Goal: Task Accomplishment & Management: Use online tool/utility

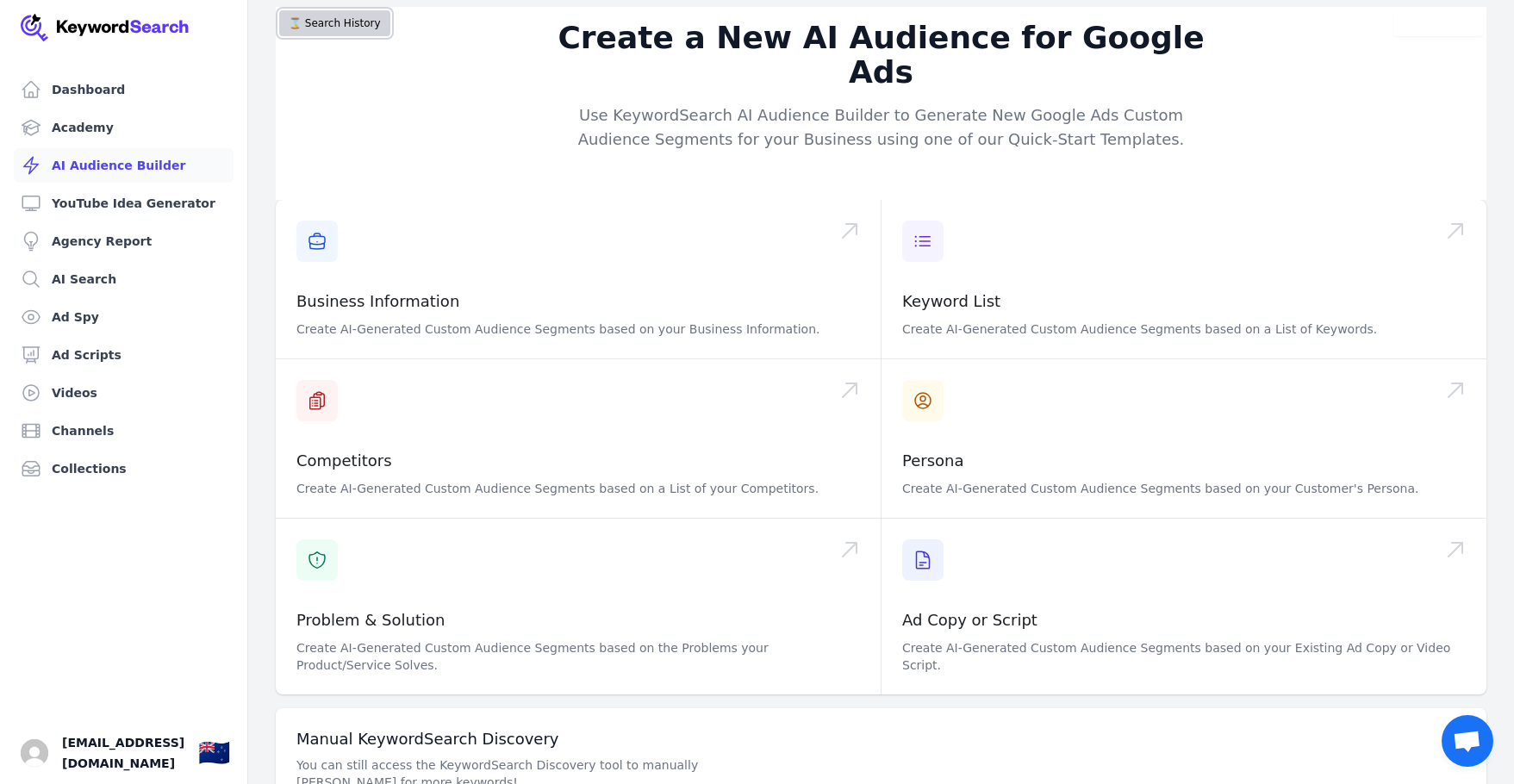
click at [329, 27] on button "⌛️ Search History" at bounding box center [334, 23] width 111 height 26
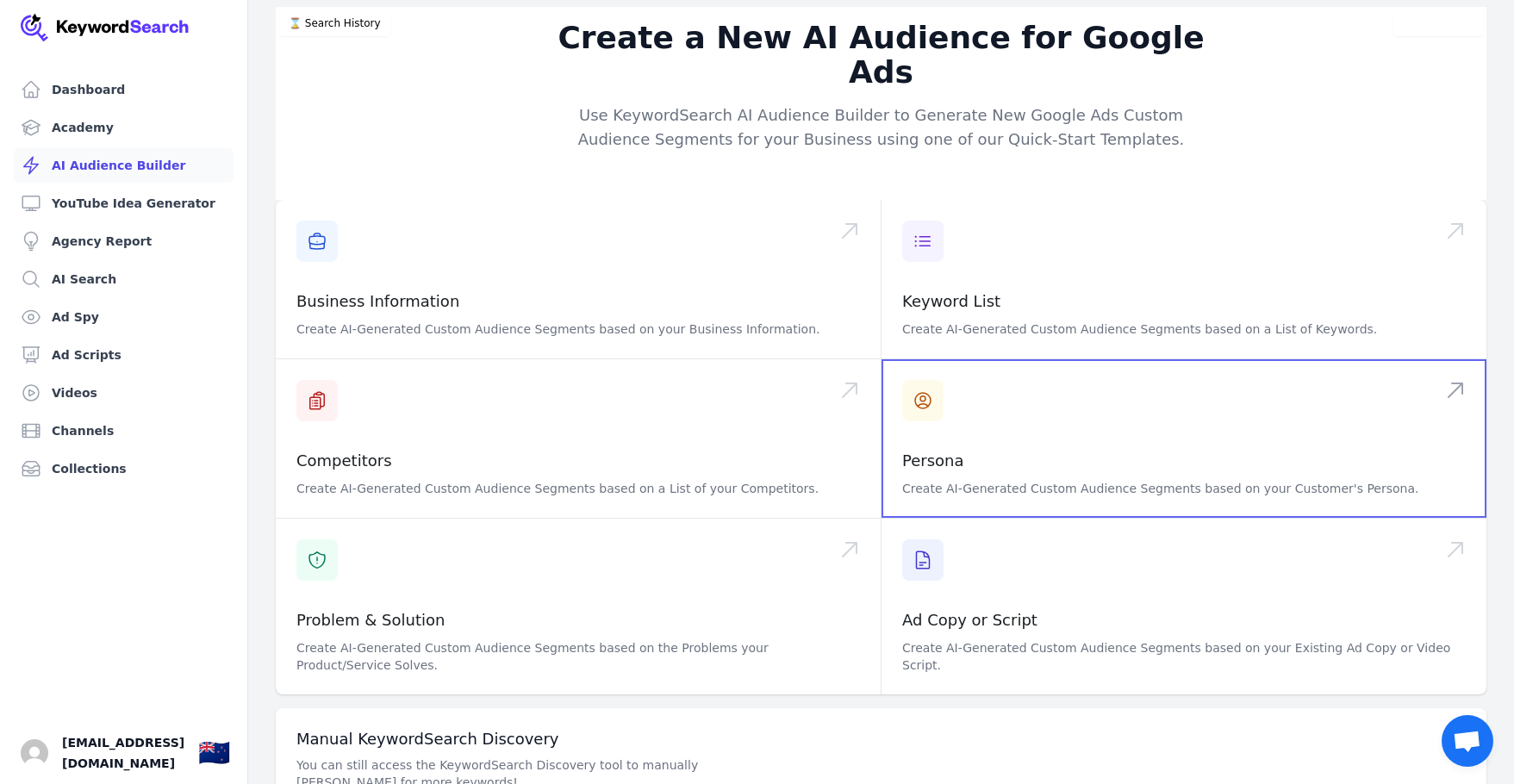
click at [1044, 407] on span at bounding box center [1183, 438] width 605 height 159
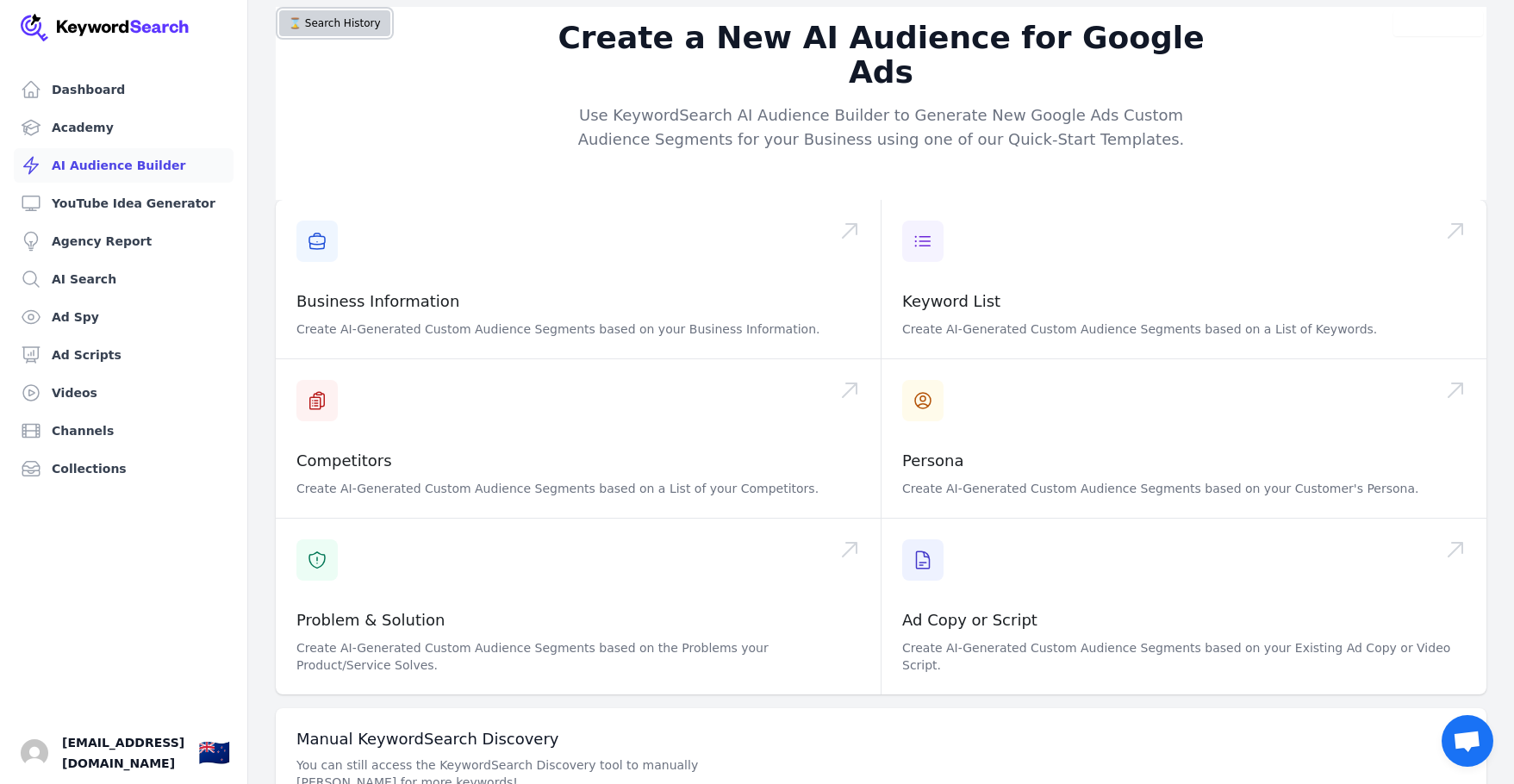
click at [349, 28] on button "⌛️ Search History" at bounding box center [334, 23] width 111 height 26
click at [117, 247] on link "Agency Report" at bounding box center [124, 241] width 220 height 34
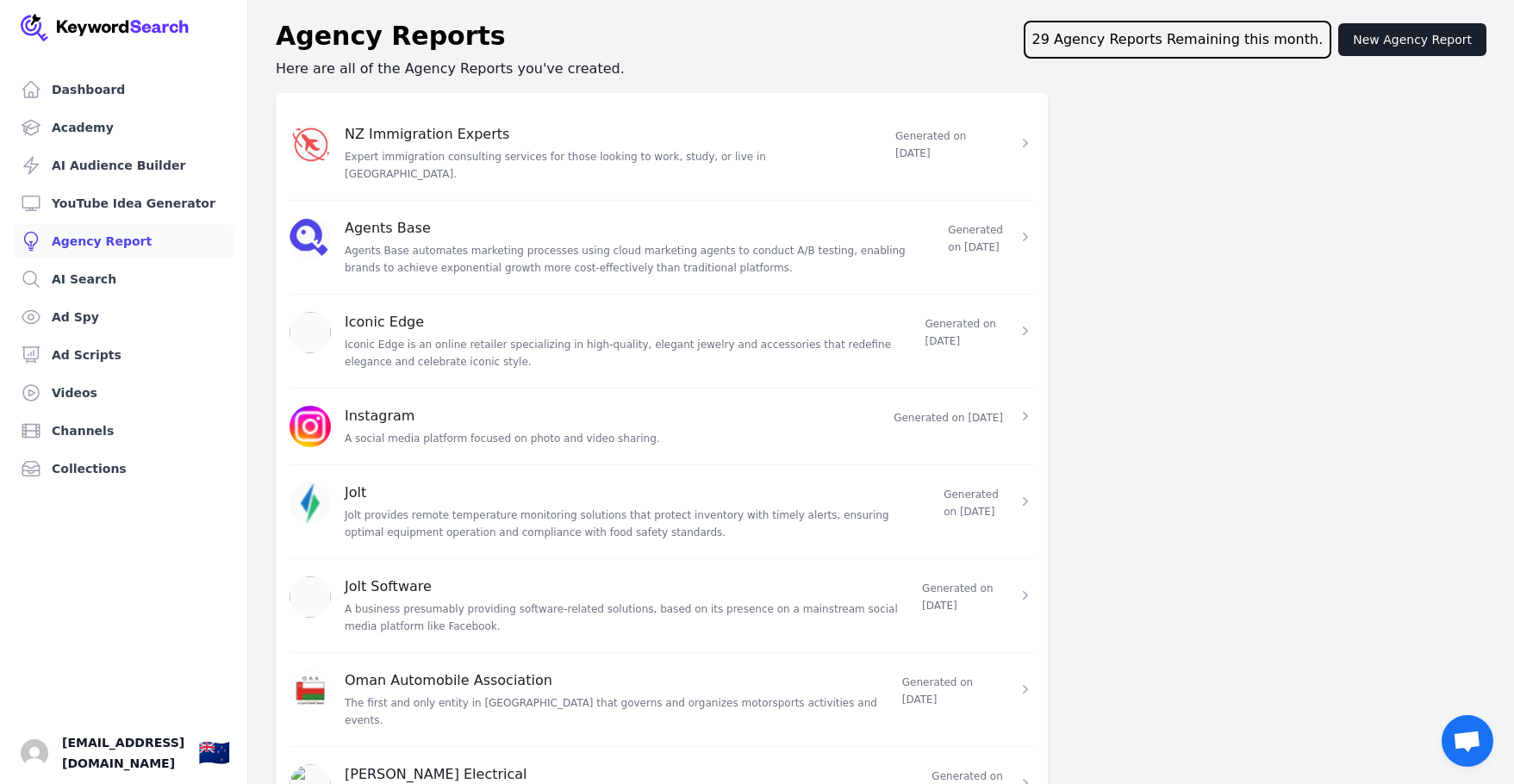
click at [431, 242] on p "Agents Base automates marketing processes using cloud marketing agents to condu…" at bounding box center [636, 259] width 583 height 34
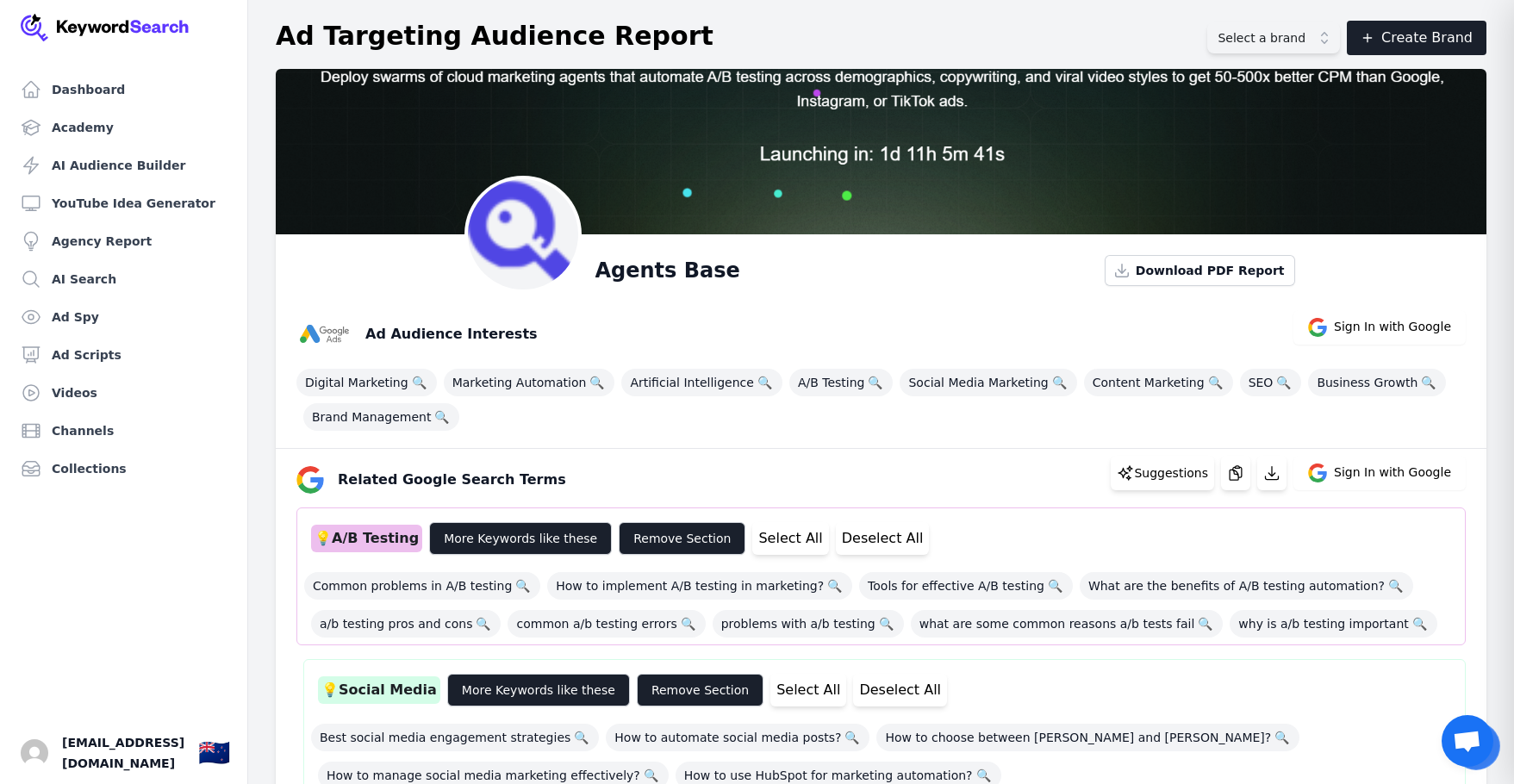
click at [1280, 35] on span "Select a brand" at bounding box center [1262, 37] width 88 height 17
click at [1335, 34] on button "Select a brand" at bounding box center [1273, 37] width 133 height 31
click at [105, 247] on link "Agency Report" at bounding box center [124, 241] width 220 height 34
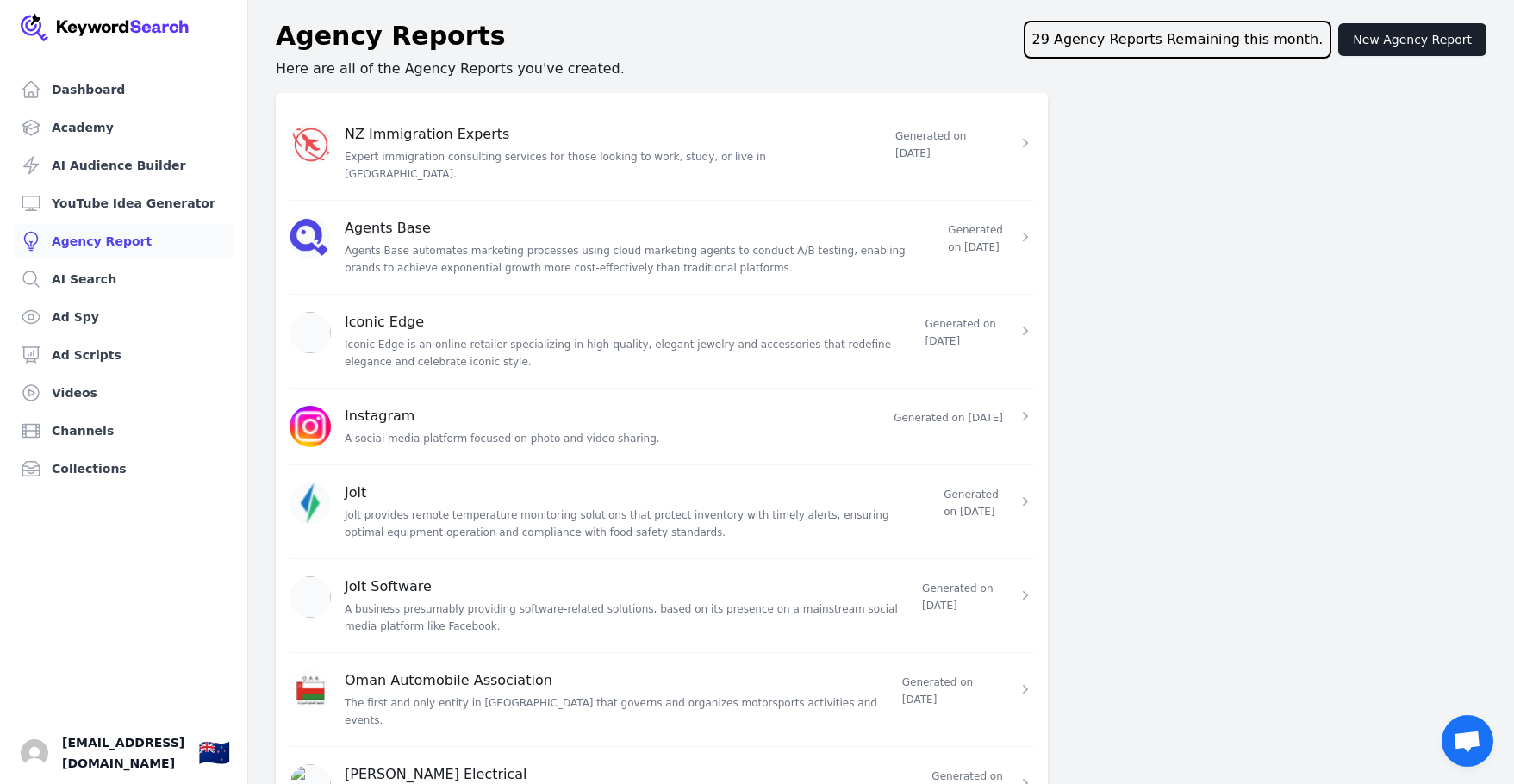
click at [565, 129] on div "NZ Immigration Experts Expert immigration consulting services for those looking…" at bounding box center [610, 153] width 530 height 59
click at [947, 134] on p "Generated on 09/13/2025" at bounding box center [949, 145] width 108 height 34
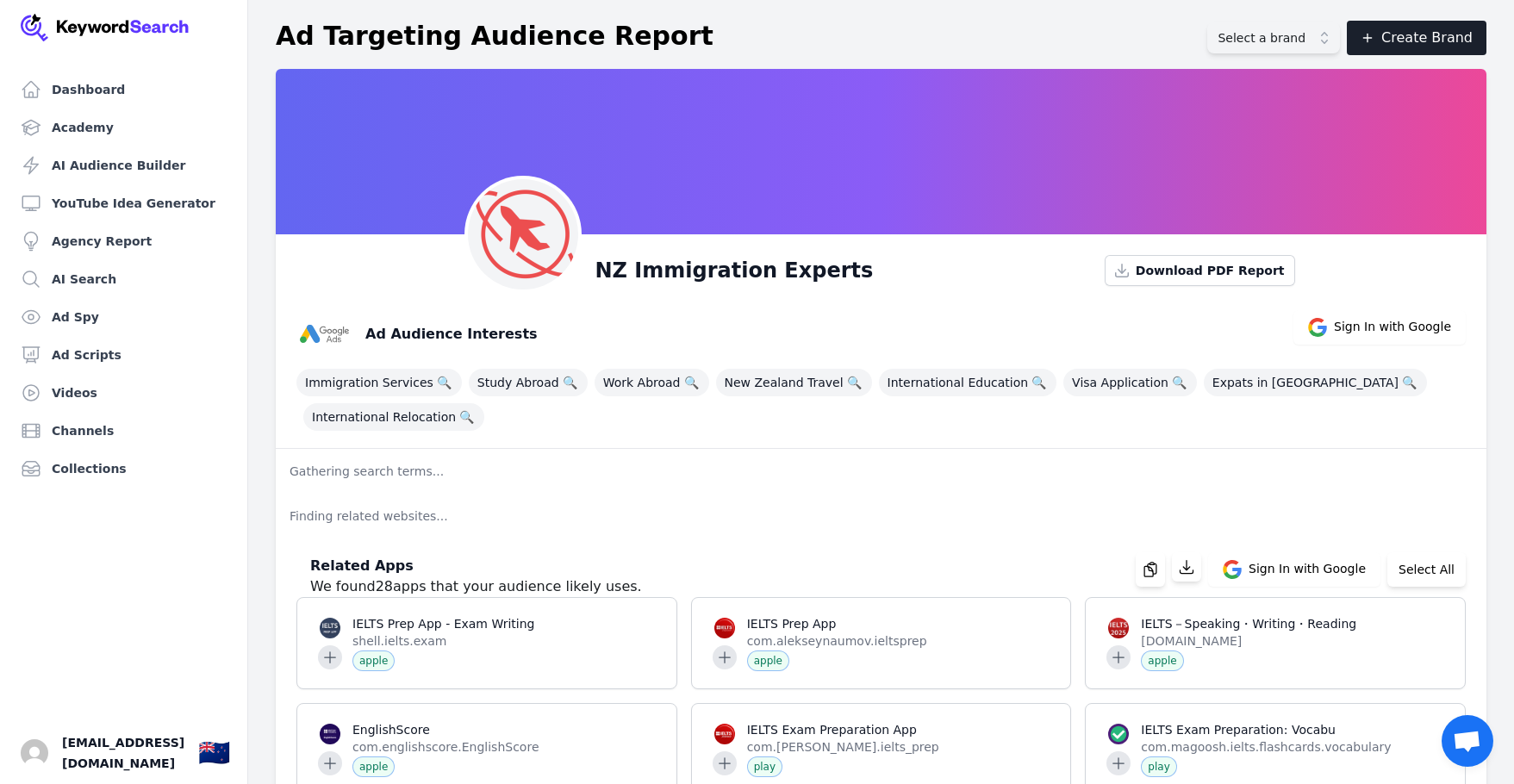
click at [1416, 36] on button "Create Brand" at bounding box center [1417, 38] width 140 height 34
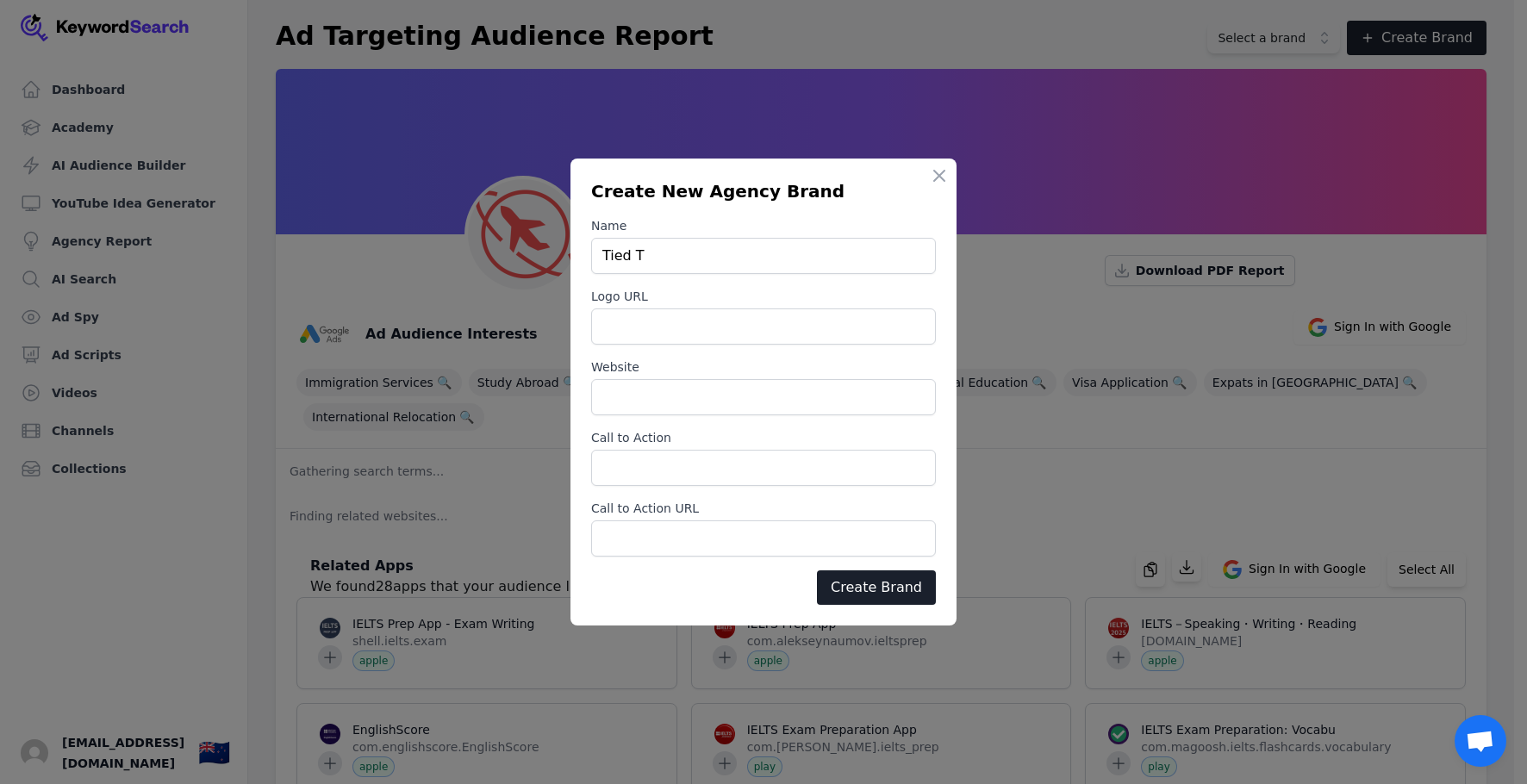
type input "Tied Technologies"
click at [708, 322] on input "Logo URL" at bounding box center [764, 327] width 345 height 36
paste input "https://www.tiedtechnologies.co.nz/wp-content/uploads/2020/10/tiedtechnologiesL…"
type input "https://www.tiedtechnologies.co.nz/wp-content/uploads/2020/10/tiedtechnologiesL…"
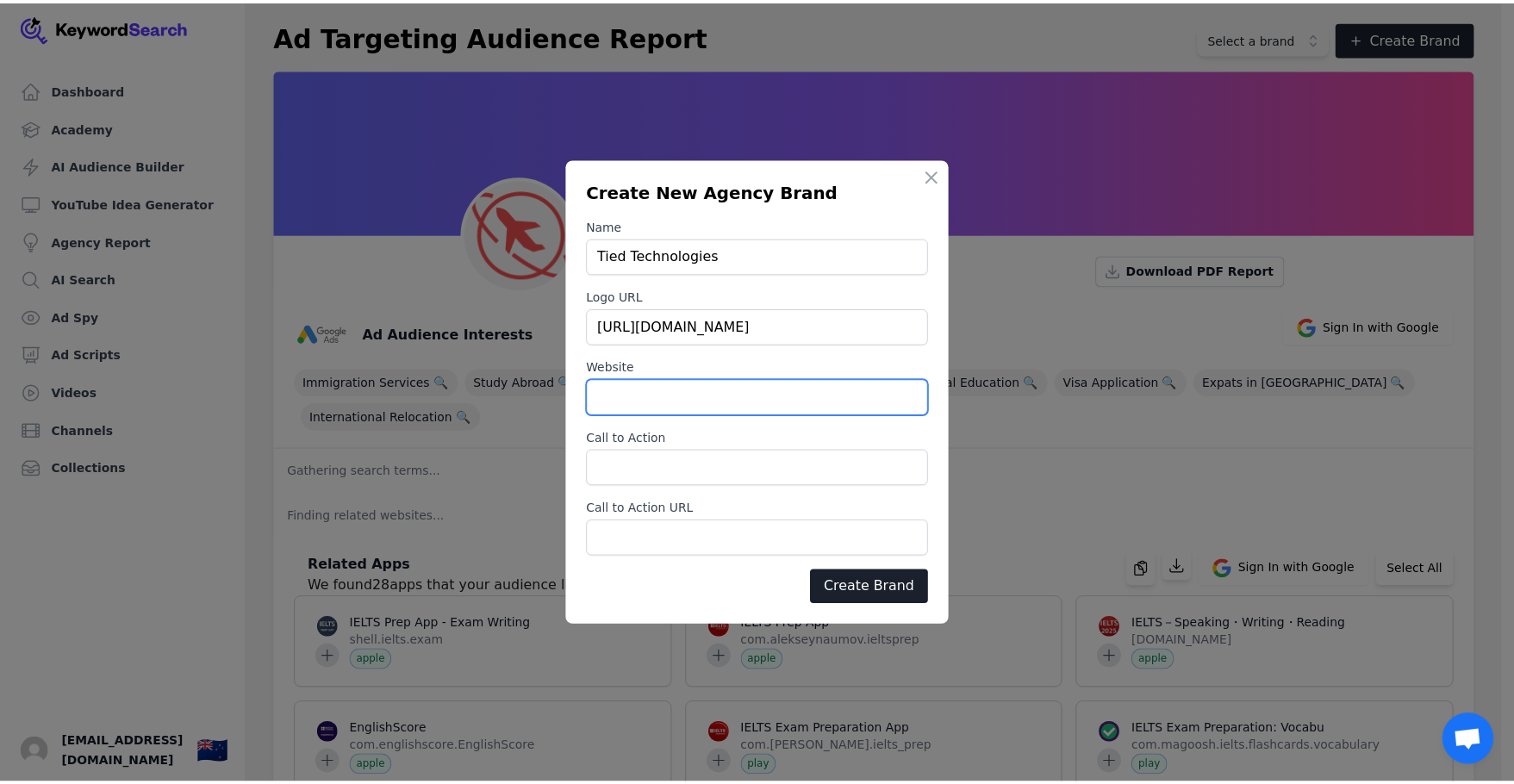
scroll to position [0, 0]
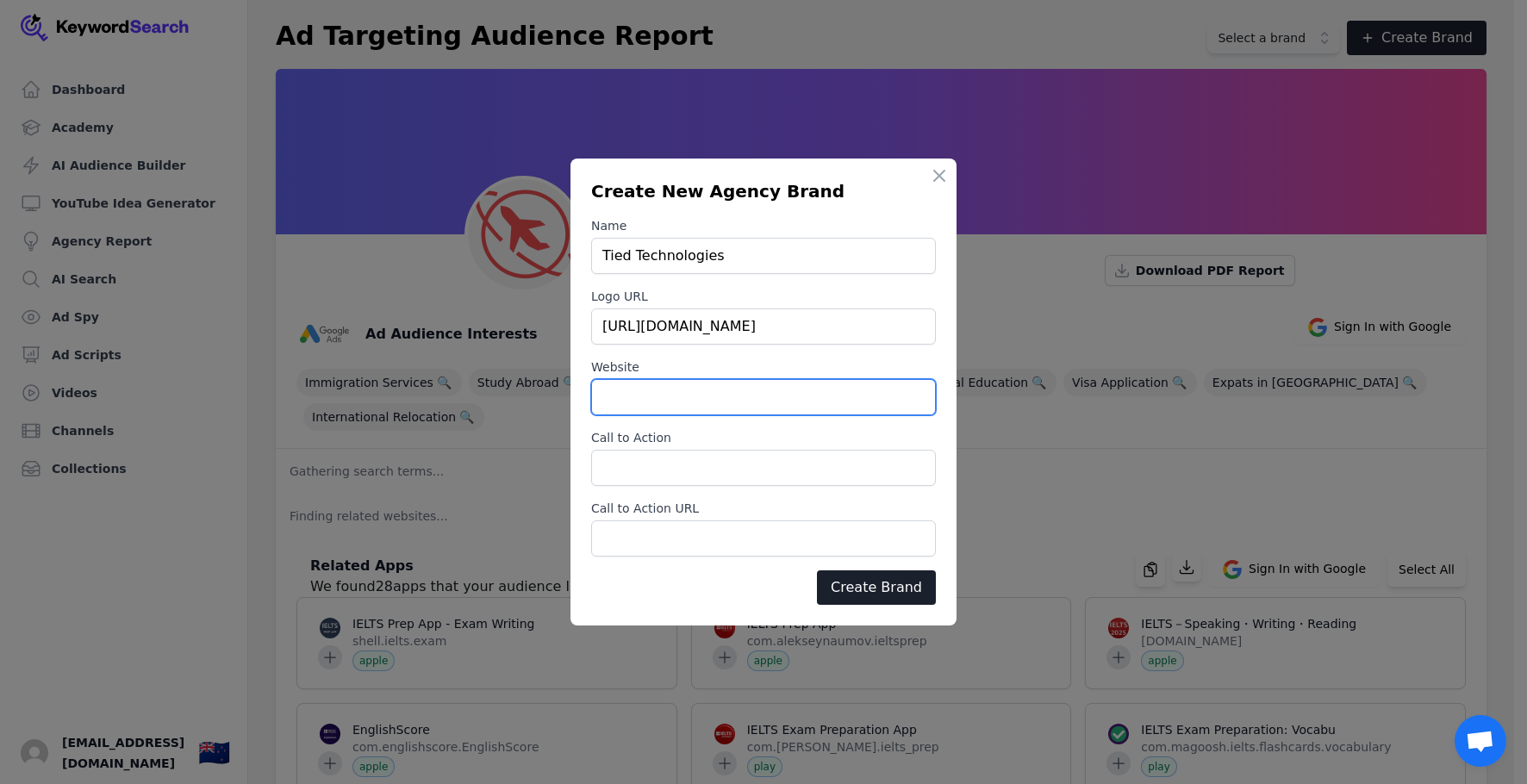
click at [671, 385] on input "Website" at bounding box center [764, 396] width 345 height 36
type input "tiedtechnologies.co.nz"
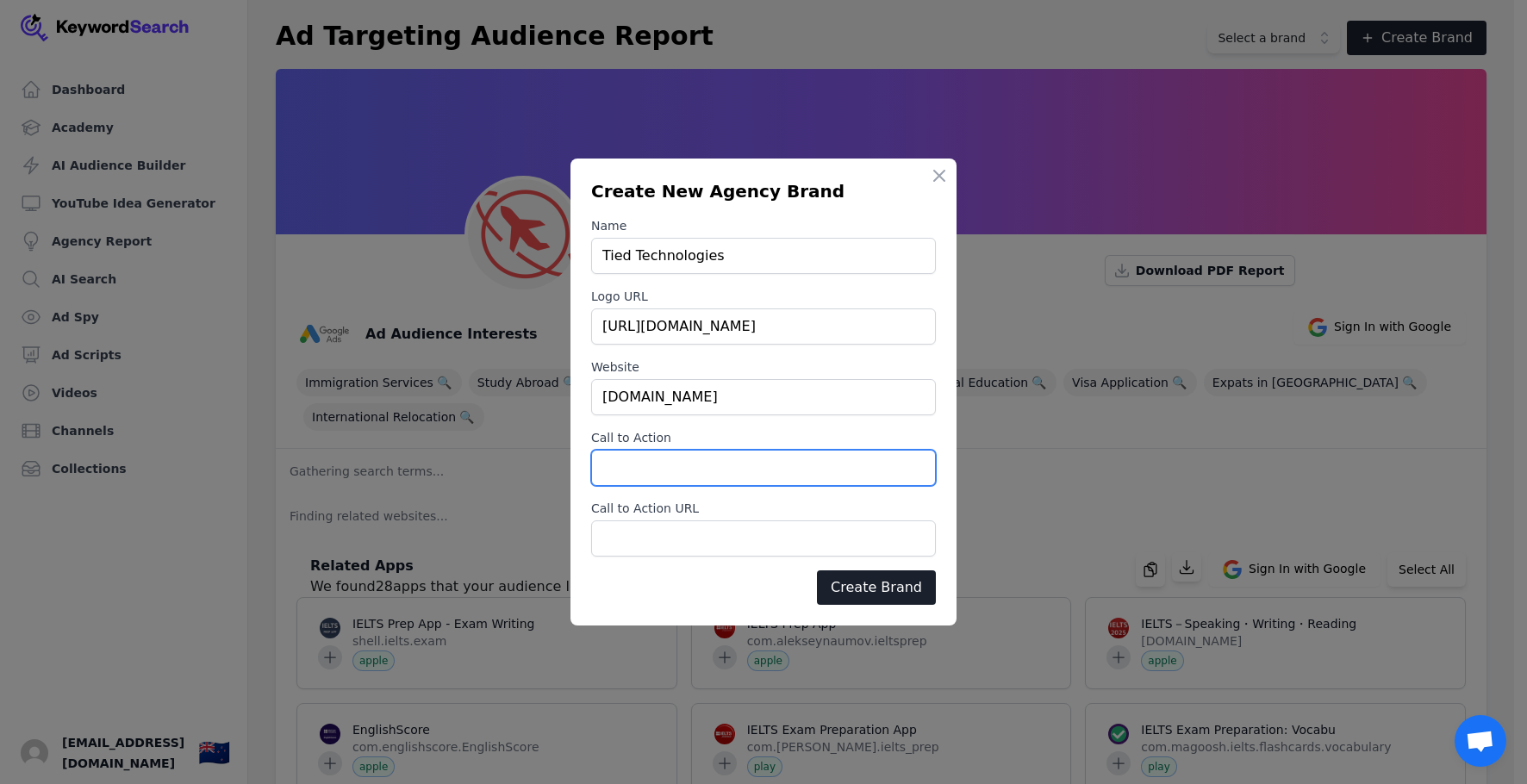
click at [695, 467] on input "Call to Action" at bounding box center [764, 467] width 345 height 36
type input "Call Us Now"
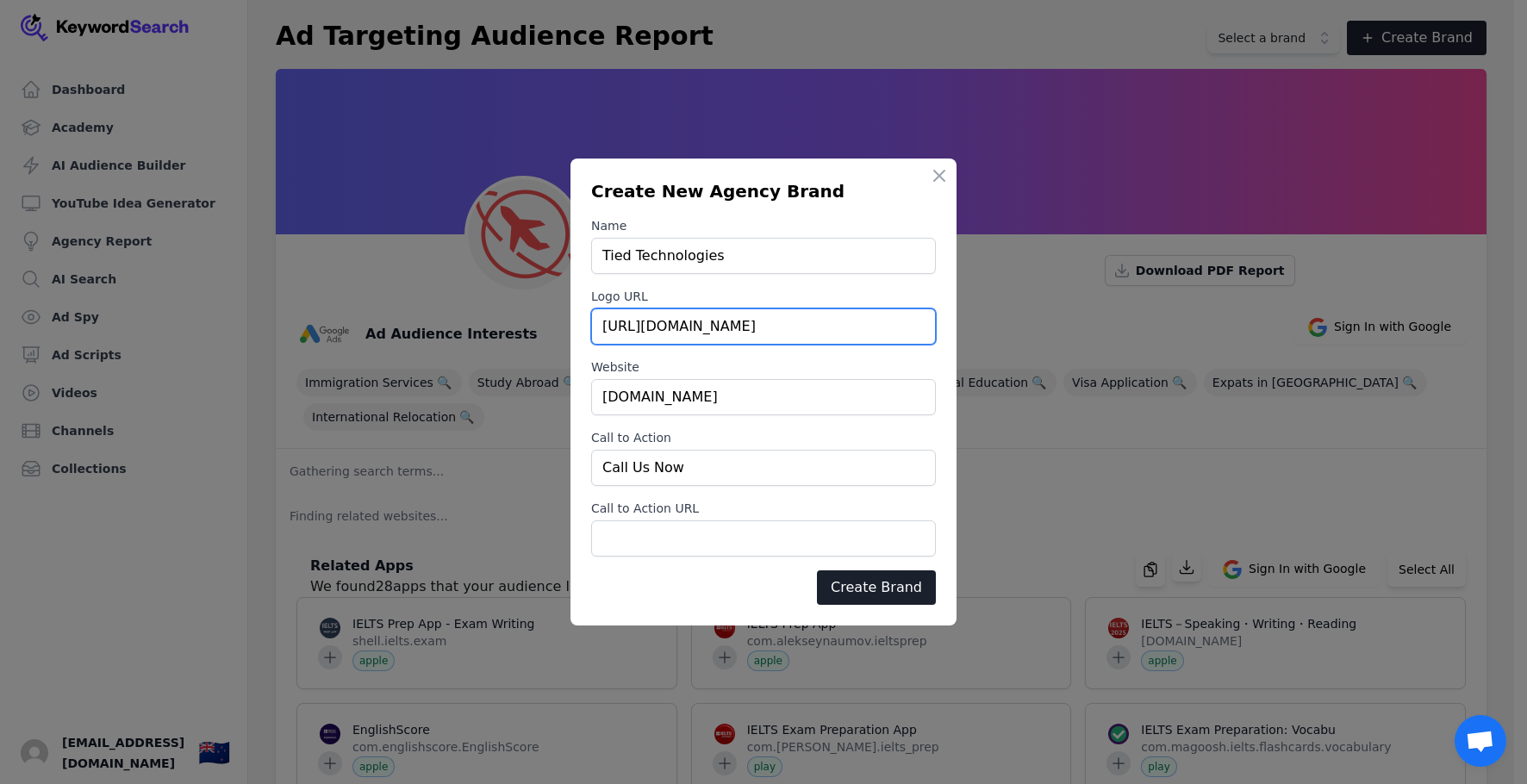
drag, startPoint x: 813, startPoint y: 331, endPoint x: 524, endPoint y: 332, distance: 289.0
click at [524, 332] on body "Dashboard Academy AI Audience Builder YouTube Idea Generator Agency Report AI S…" at bounding box center [757, 392] width 1514 height 784
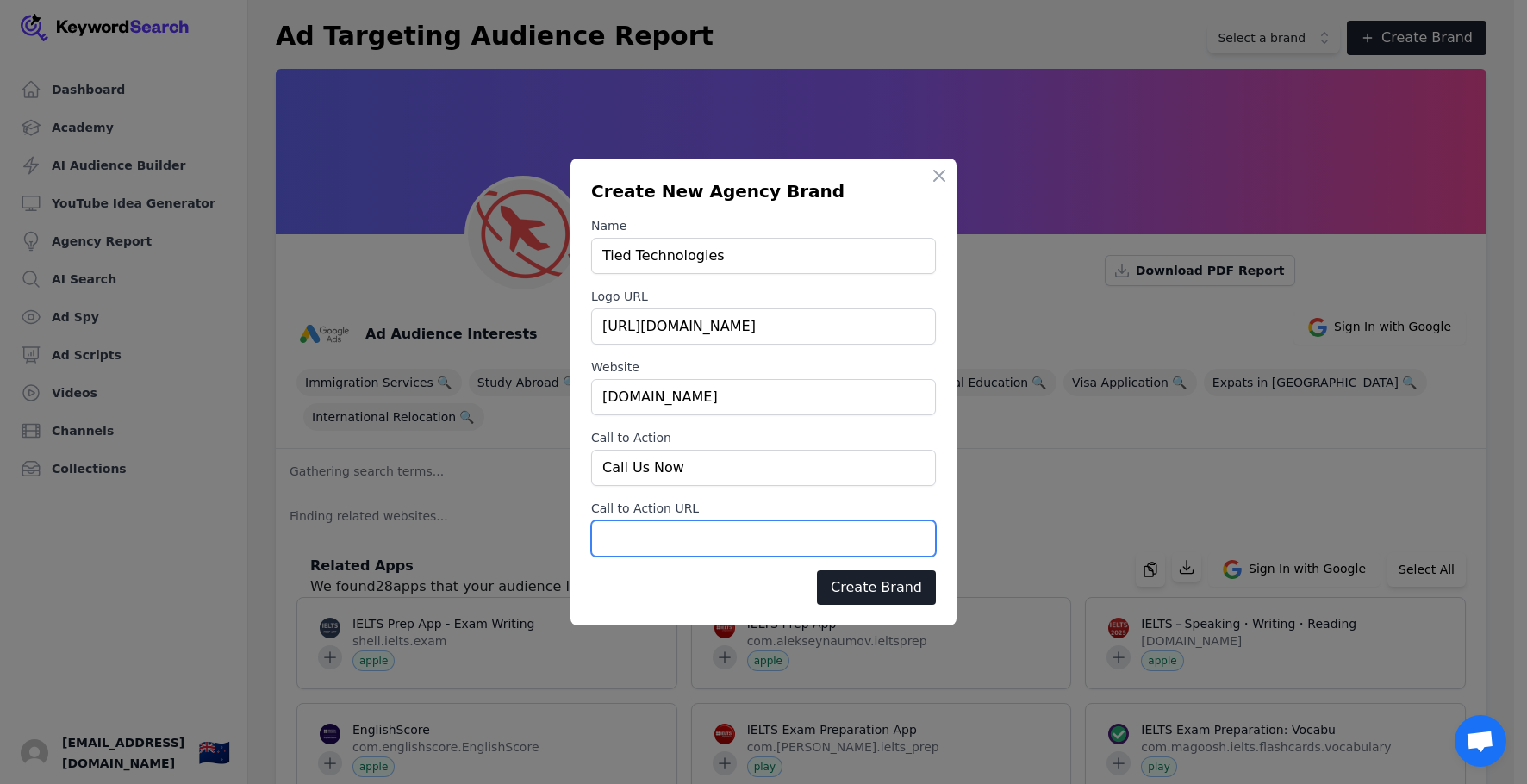
click at [674, 527] on input "Call to Action URL" at bounding box center [764, 538] width 345 height 36
paste input "https://www.tiedtechnologies.co.nz"
drag, startPoint x: 836, startPoint y: 533, endPoint x: 592, endPoint y: 544, distance: 244.2
click at [592, 544] on input "https://www.tiedtechnologies.co.nz" at bounding box center [764, 538] width 345 height 36
paste input "/contact-us/"
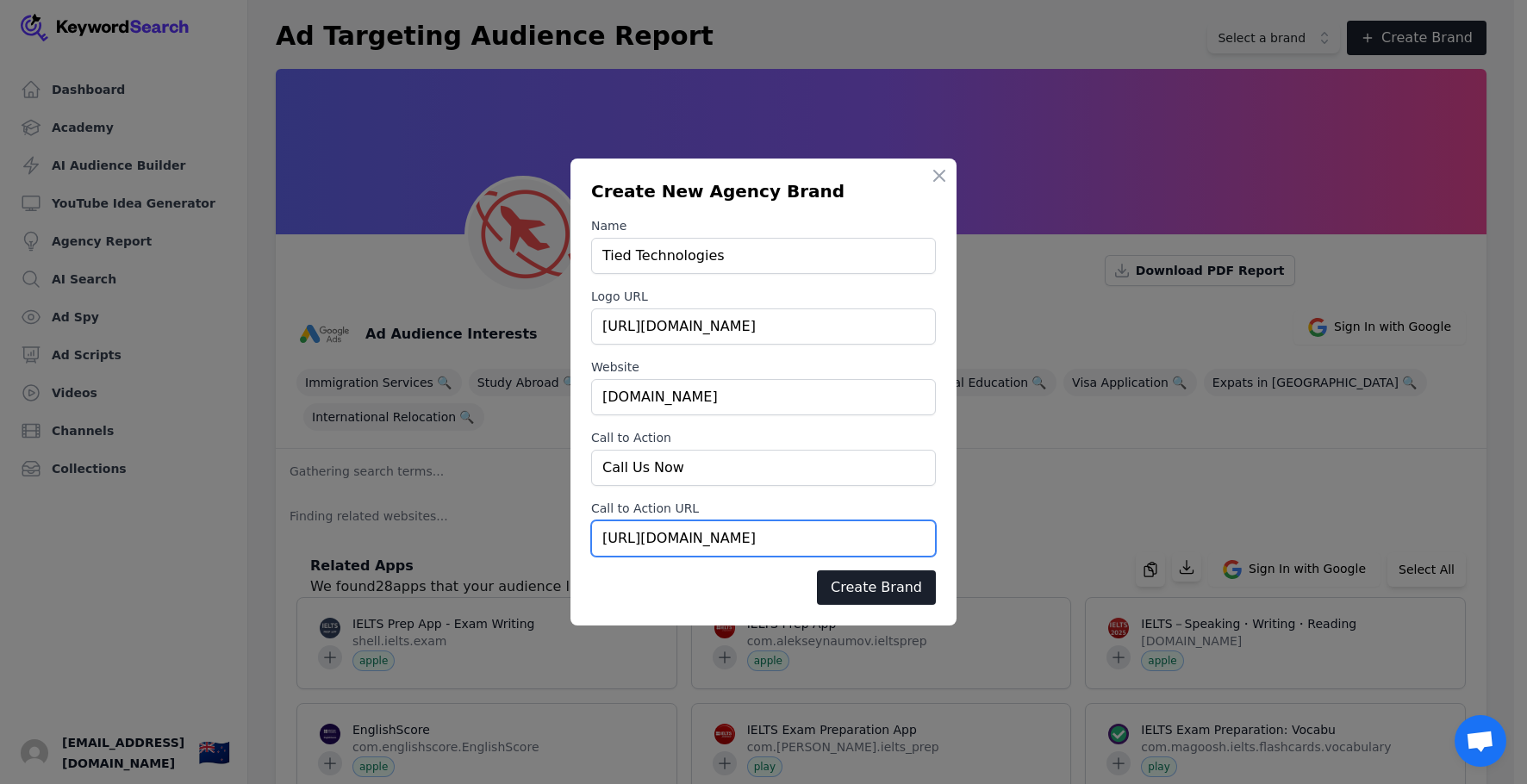
type input "https://www.tiedtechnologies.co.nz/contact-us/"
click at [844, 586] on button "Create Brand" at bounding box center [876, 587] width 119 height 34
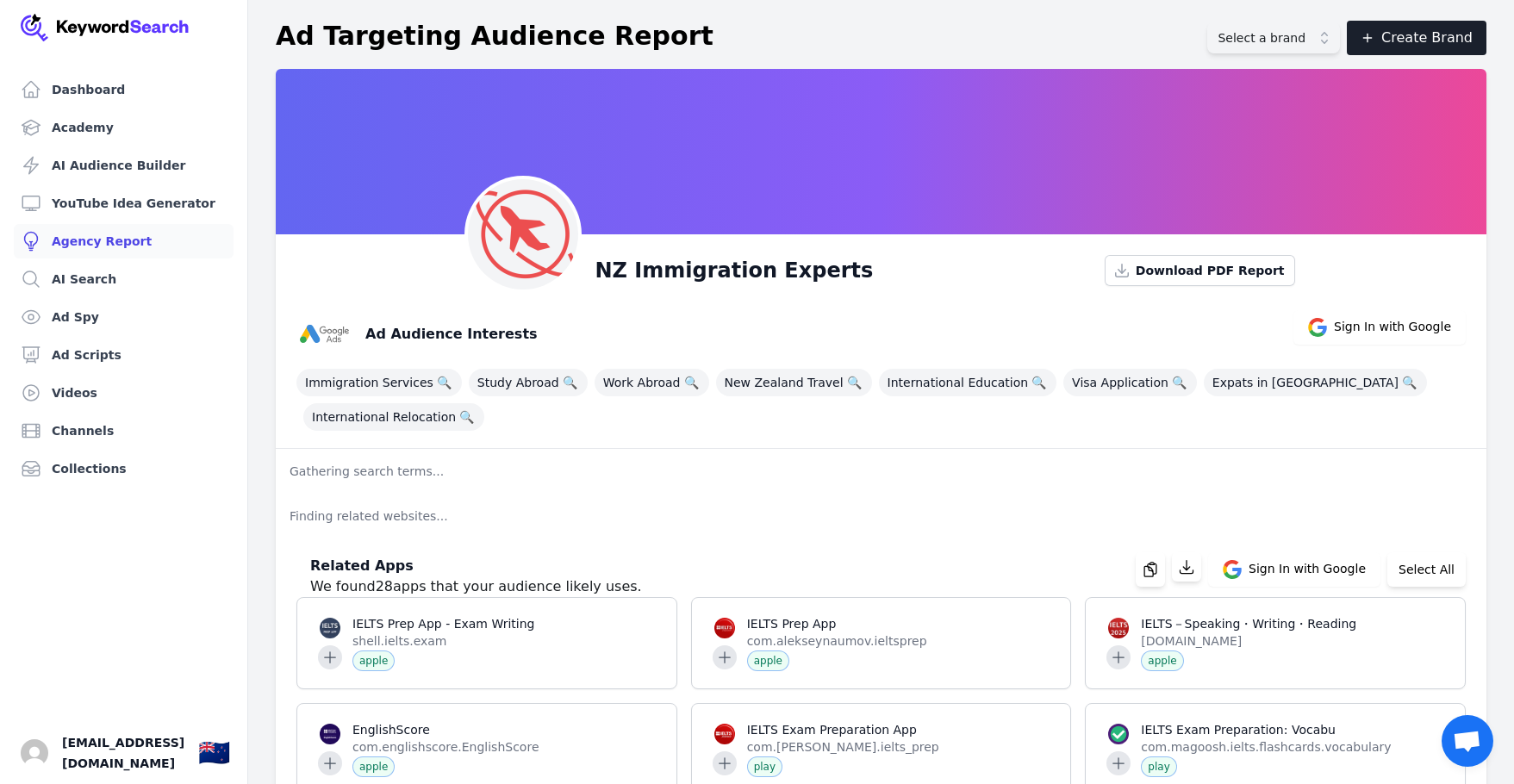
click at [93, 234] on link "Agency Report" at bounding box center [124, 241] width 220 height 34
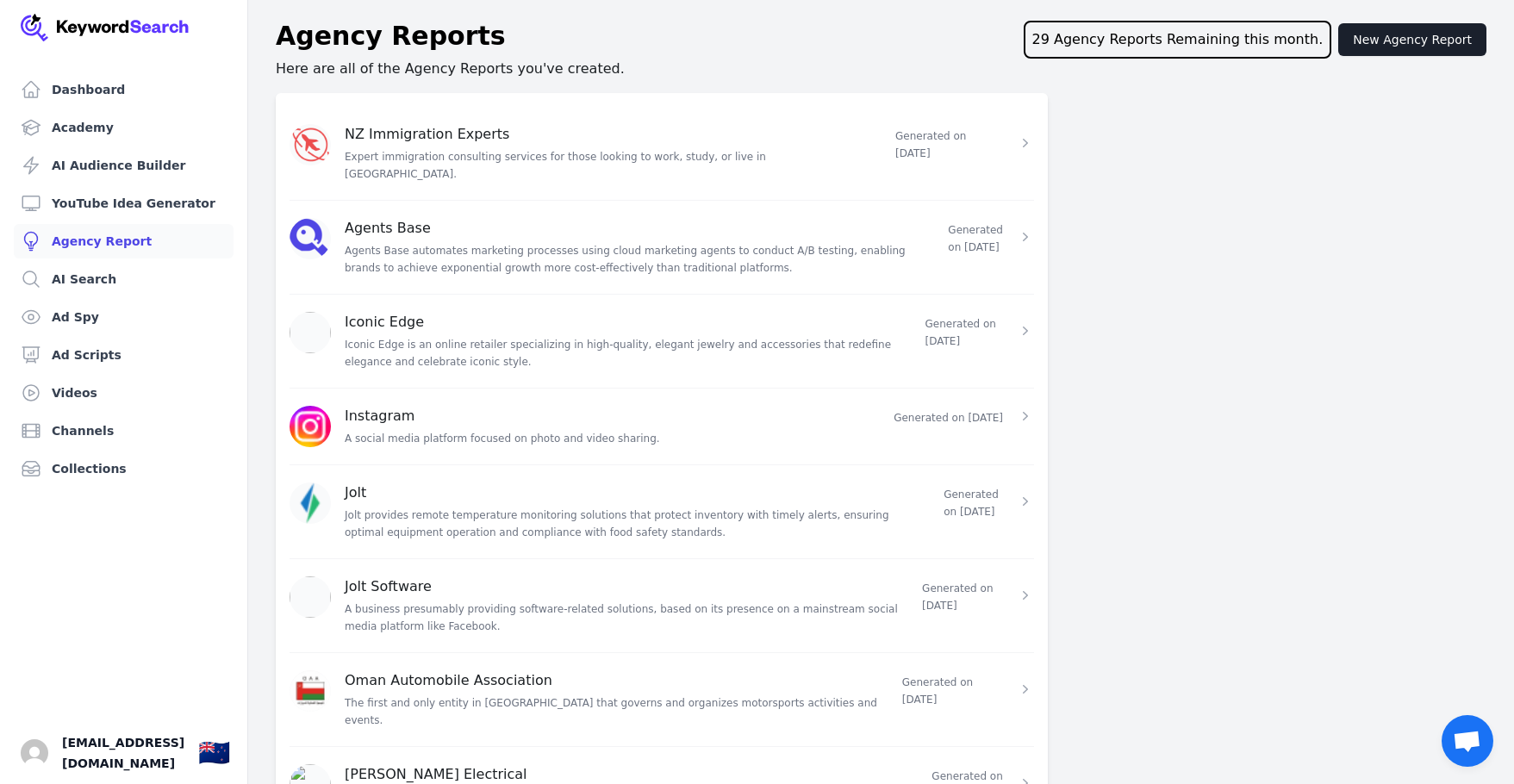
click at [571, 134] on div "NZ Immigration Experts Expert immigration consulting services for those looking…" at bounding box center [610, 153] width 530 height 59
click at [1028, 135] on icon at bounding box center [1025, 143] width 17 height 17
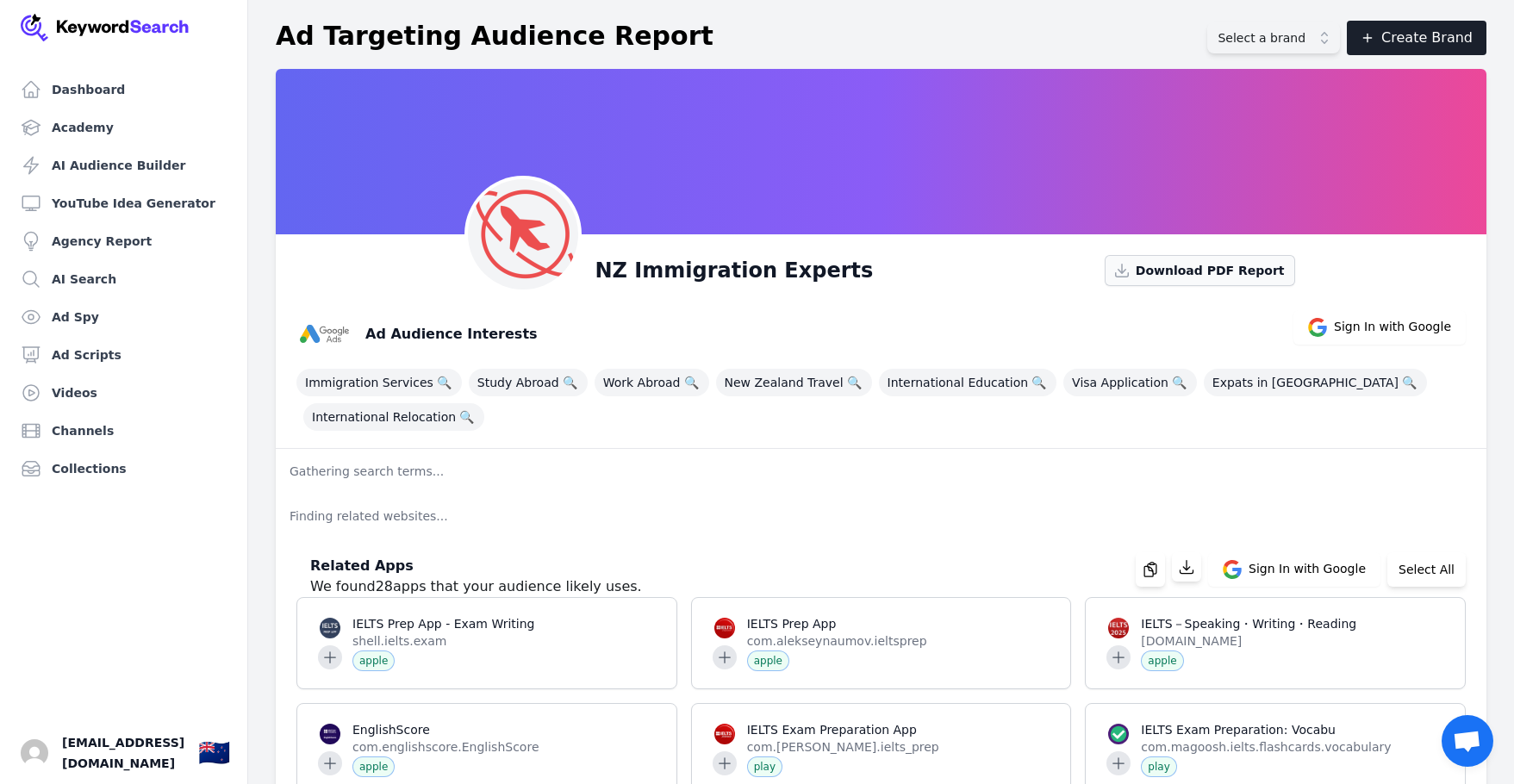
click at [1186, 272] on span "Download PDF Report" at bounding box center [1210, 270] width 149 height 17
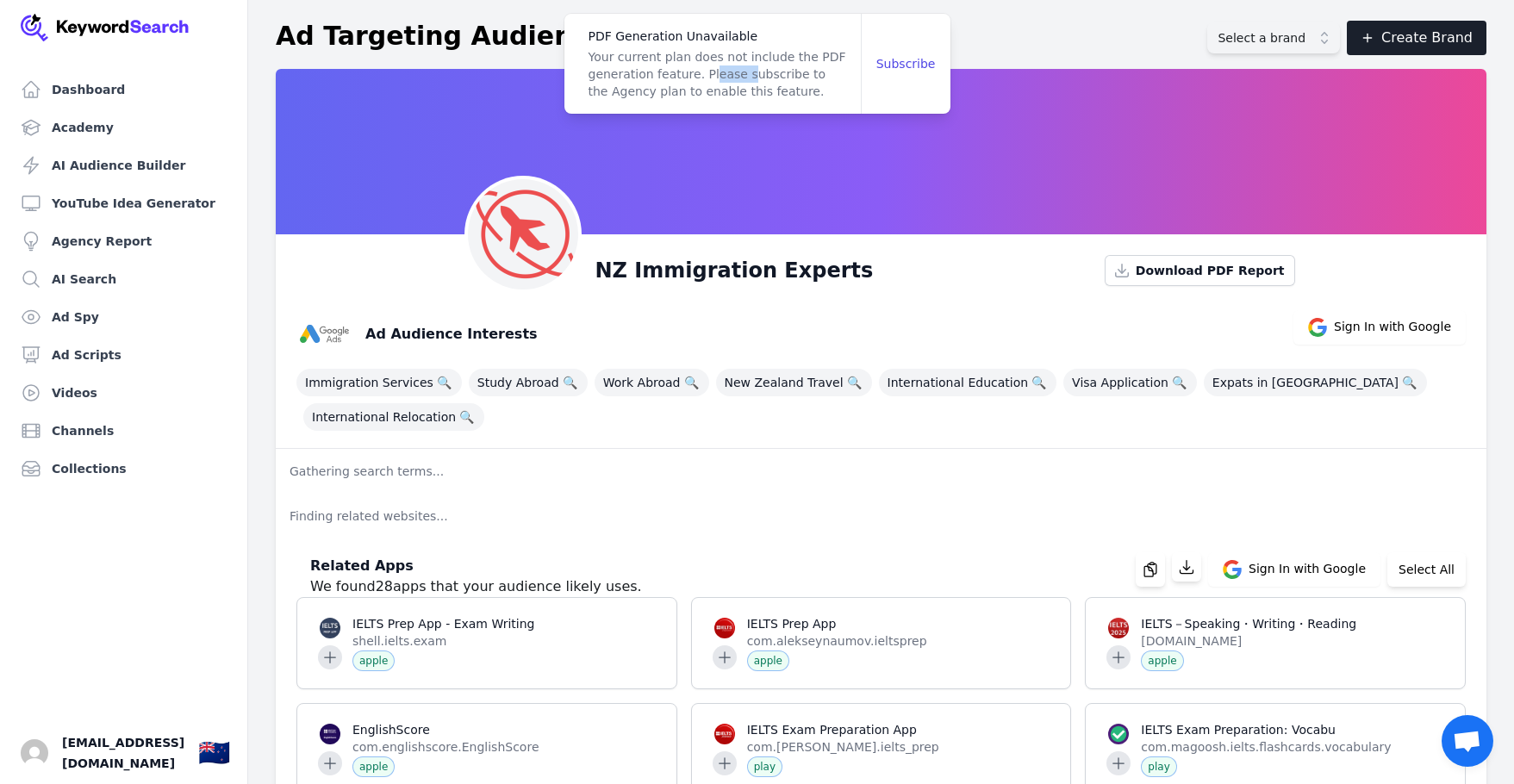
drag, startPoint x: 705, startPoint y: 71, endPoint x: 733, endPoint y: 70, distance: 28.0
click at [733, 70] on p "Your current plan does not include the PDF generation feature. Please subscribe…" at bounding box center [718, 74] width 259 height 52
click at [1028, 38] on div "Ad Targeting Audience Report Select a brand Create Brand" at bounding box center [881, 38] width 1211 height 34
click at [855, 147] on div at bounding box center [881, 152] width 1211 height 166
click at [634, 43] on p "PDF Generation Unavailable" at bounding box center [718, 36] width 259 height 17
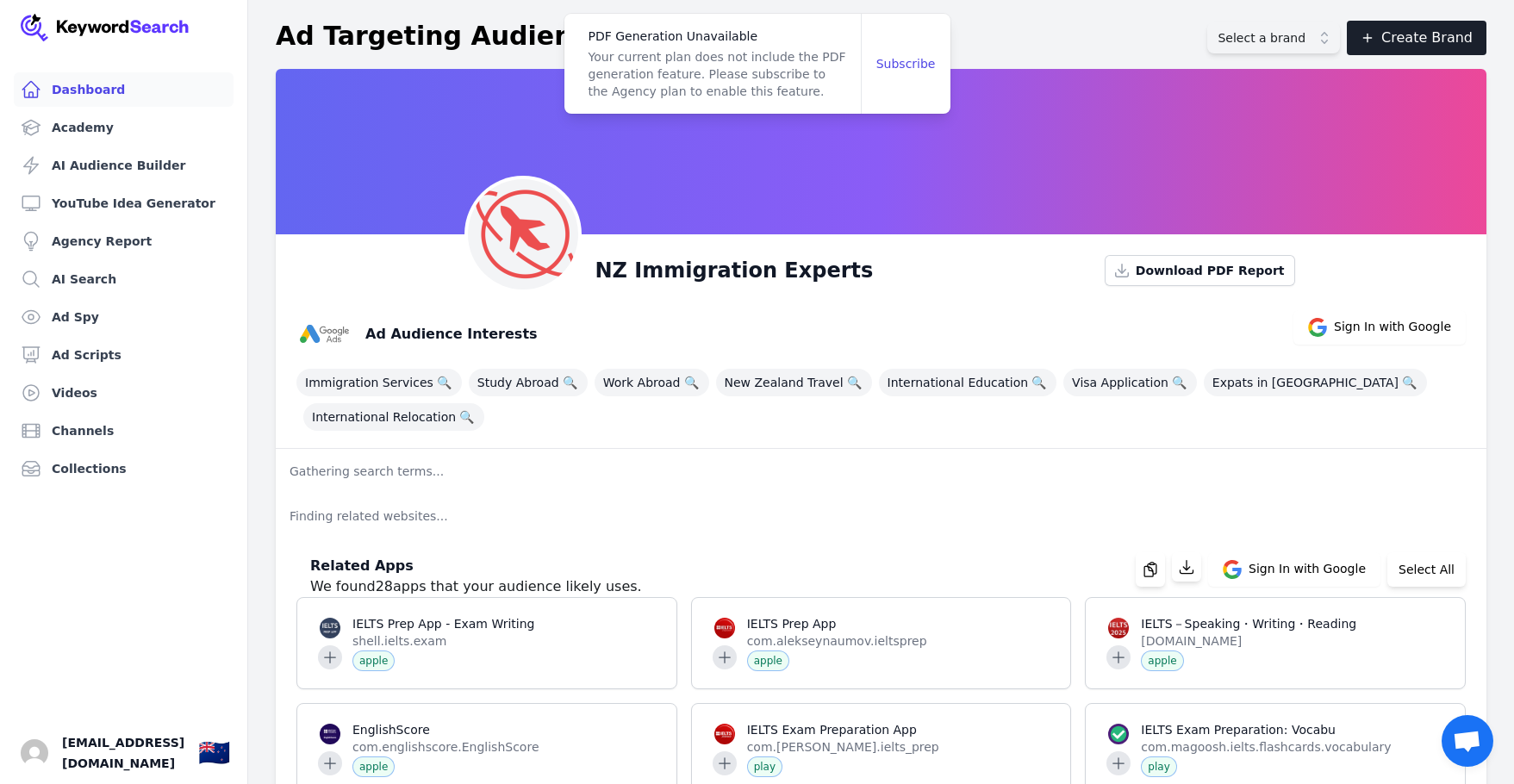
click at [67, 100] on link "Dashboard" at bounding box center [124, 89] width 220 height 34
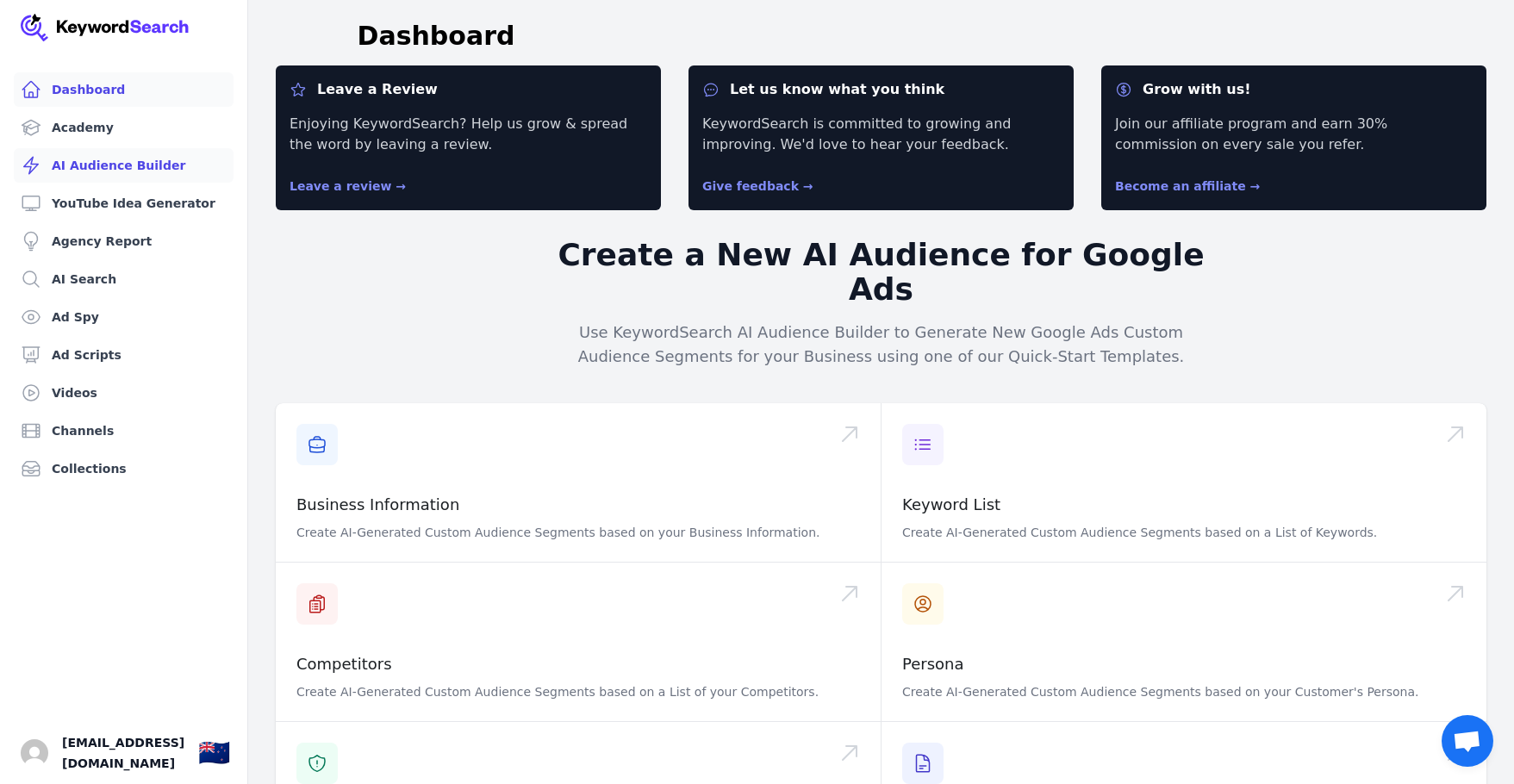
click at [78, 166] on link "AI Audience Builder" at bounding box center [124, 165] width 220 height 34
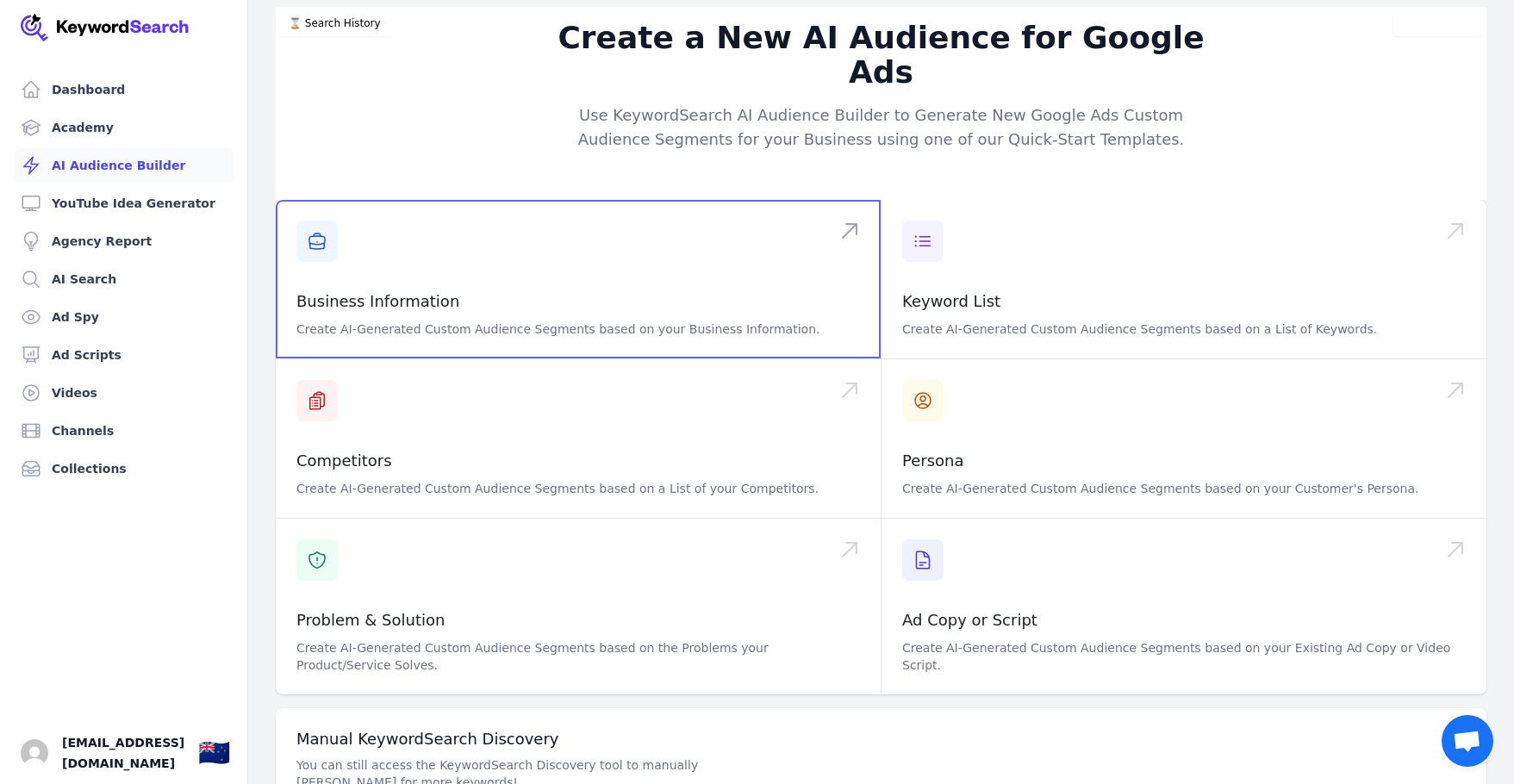
click at [473, 278] on span at bounding box center [578, 279] width 605 height 159
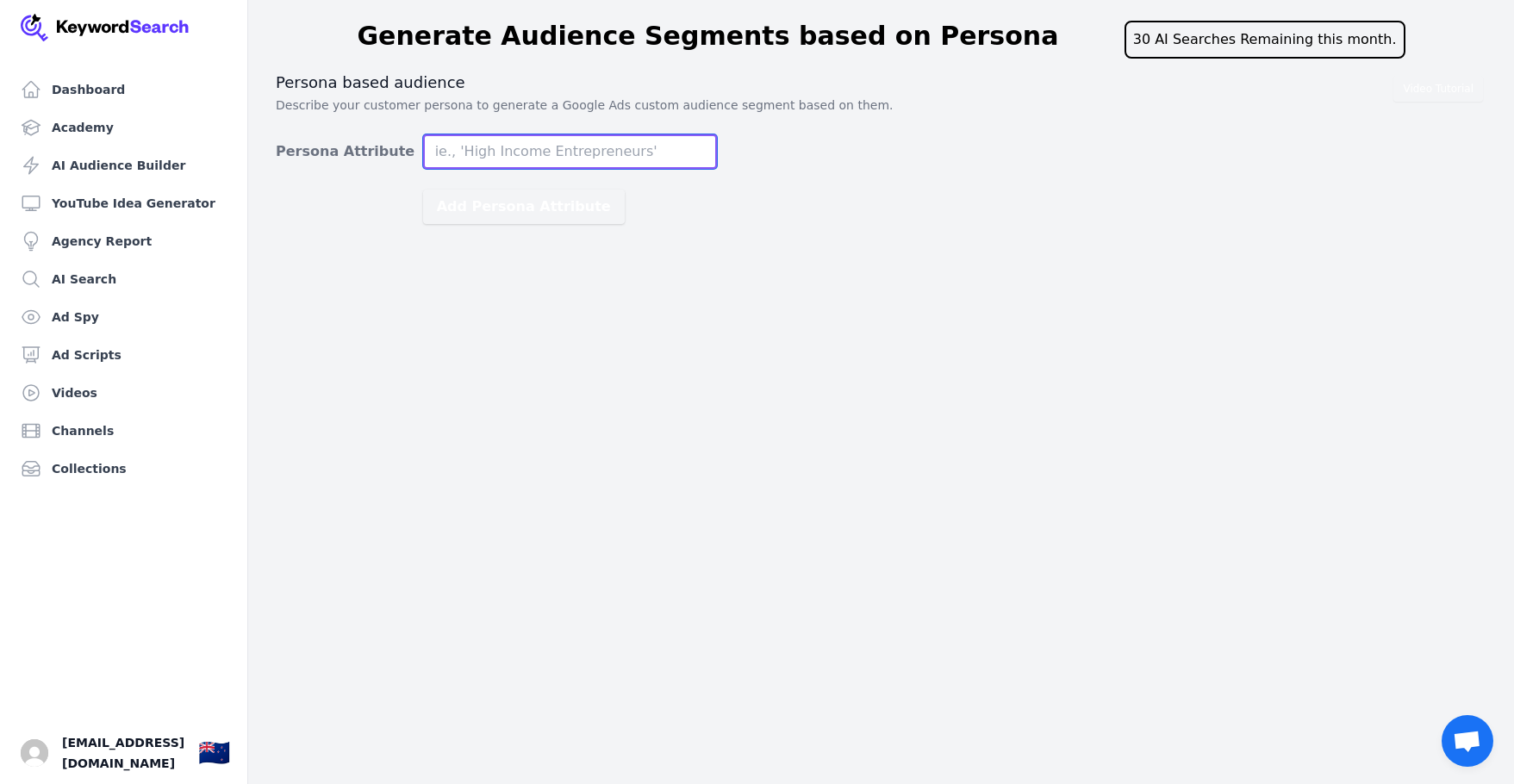
click at [463, 145] on input "Persona Attribute" at bounding box center [570, 152] width 294 height 34
drag, startPoint x: 601, startPoint y: 161, endPoint x: 360, endPoint y: 161, distance: 241.0
click at [360, 161] on div "Persona Attribute People wh" at bounding box center [497, 152] width 442 height 34
paste input "ndividuals seeking to study in New Zealand on a student visa, particularly from…"
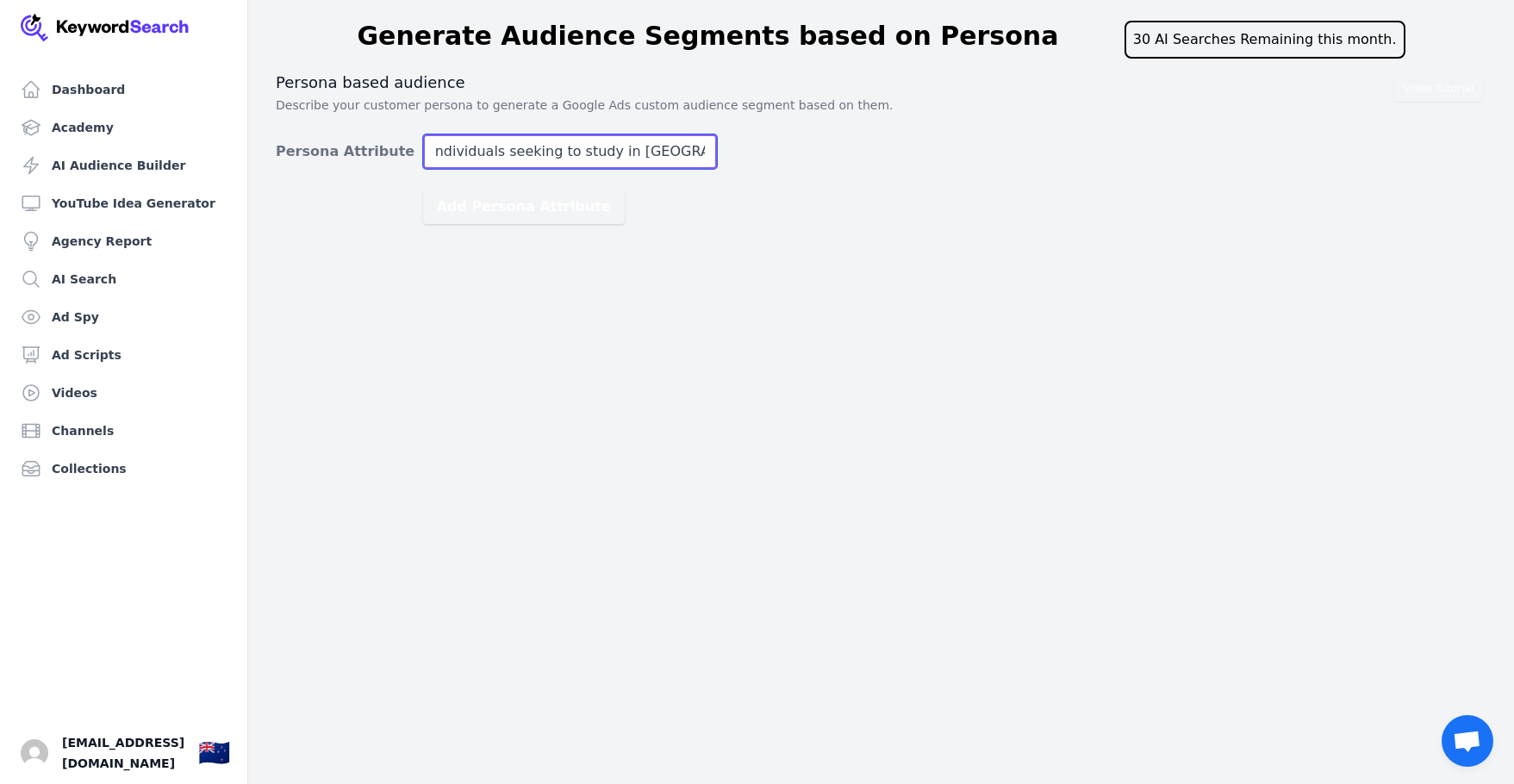
scroll to position [1, 279]
type input "ndividuals seeking to study in New Zealand on a student visa, particularly from…"
click at [423, 190] on button "Add Persona Attribute" at bounding box center [524, 207] width 202 height 34
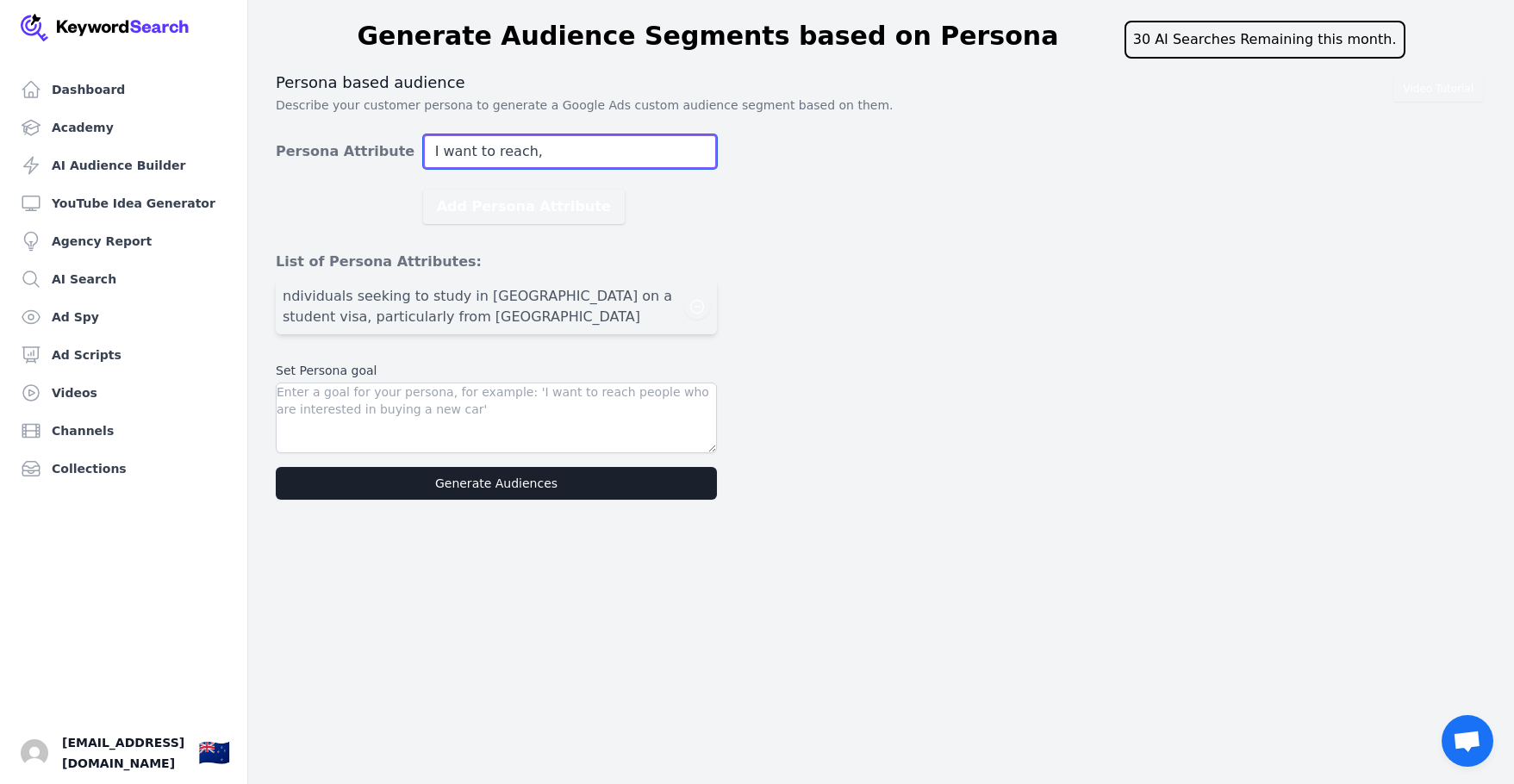
paste input "ndividuals seeking to study in New Zealand on a student visa, particularly from…"
type input "I want to reach, Individuals seeking to study in New Zealand on a student visa,…"
click at [423, 190] on button "Add Persona Attribute" at bounding box center [524, 207] width 202 height 34
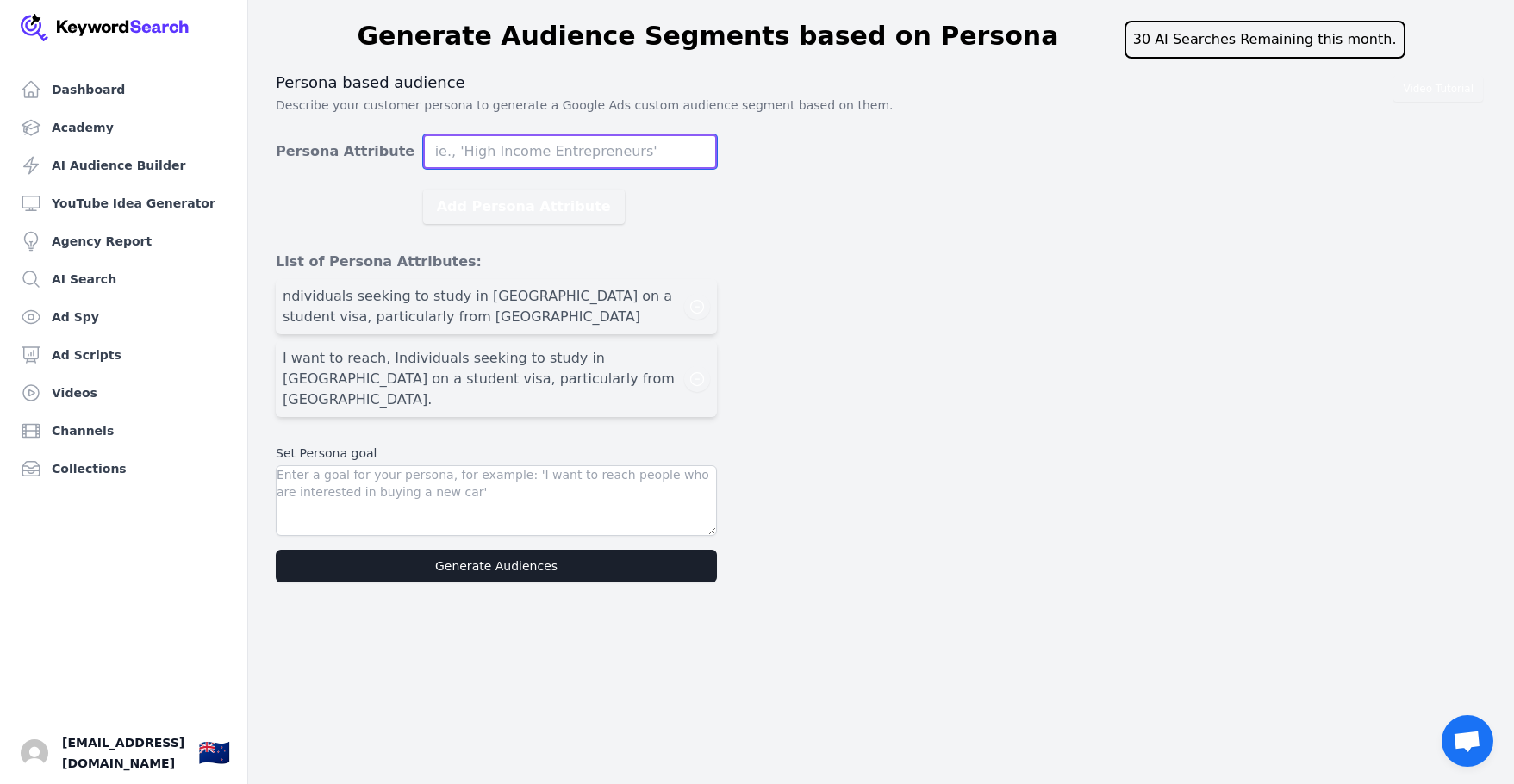
scroll to position [0, 0]
click at [536, 299] on span "ndividuals seeking to study in New Zealand on a student visa, particularly from…" at bounding box center [484, 306] width 402 height 41
click at [705, 306] on icon "button" at bounding box center [697, 306] width 17 height 17
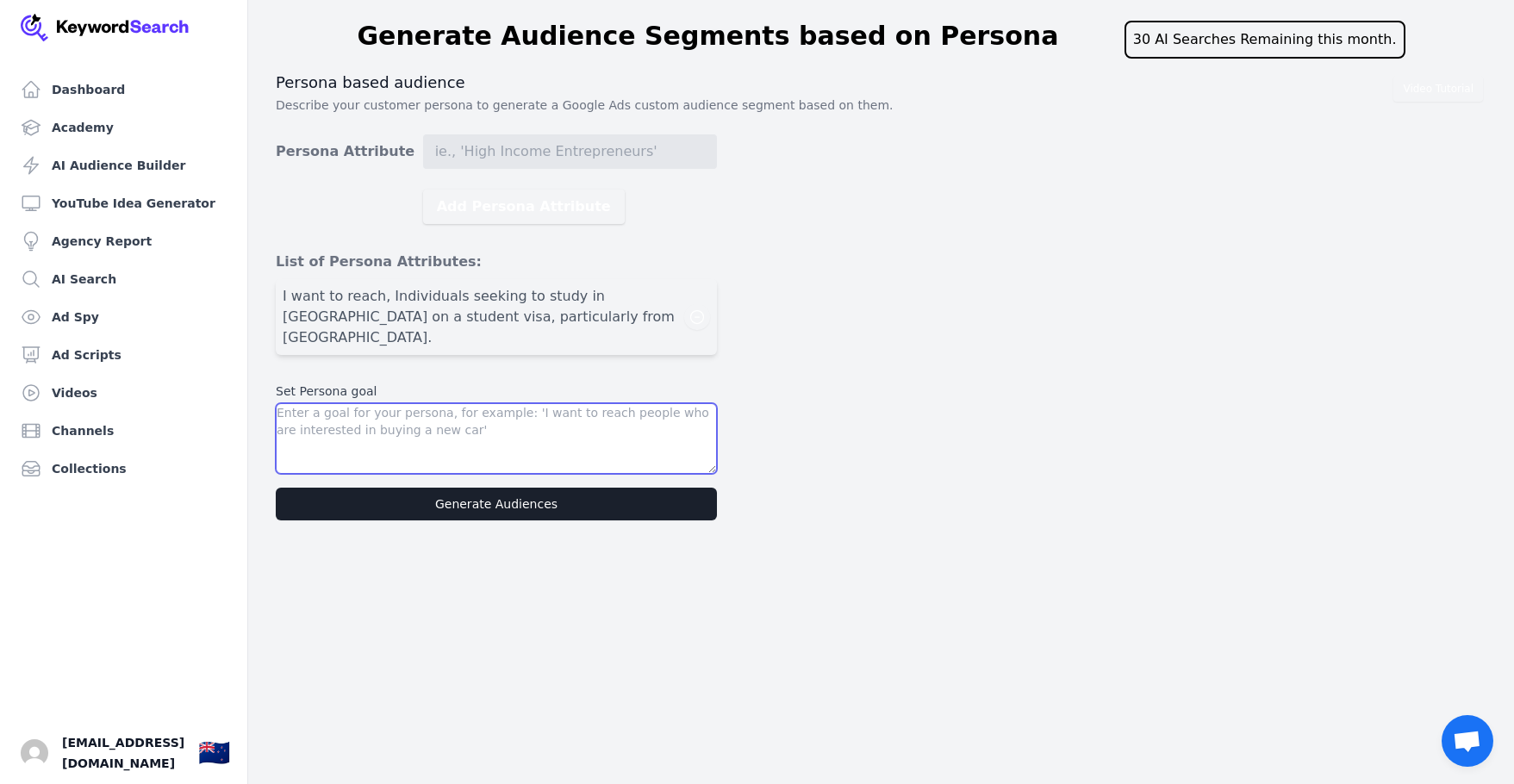
click at [415, 403] on textarea at bounding box center [497, 438] width 442 height 71
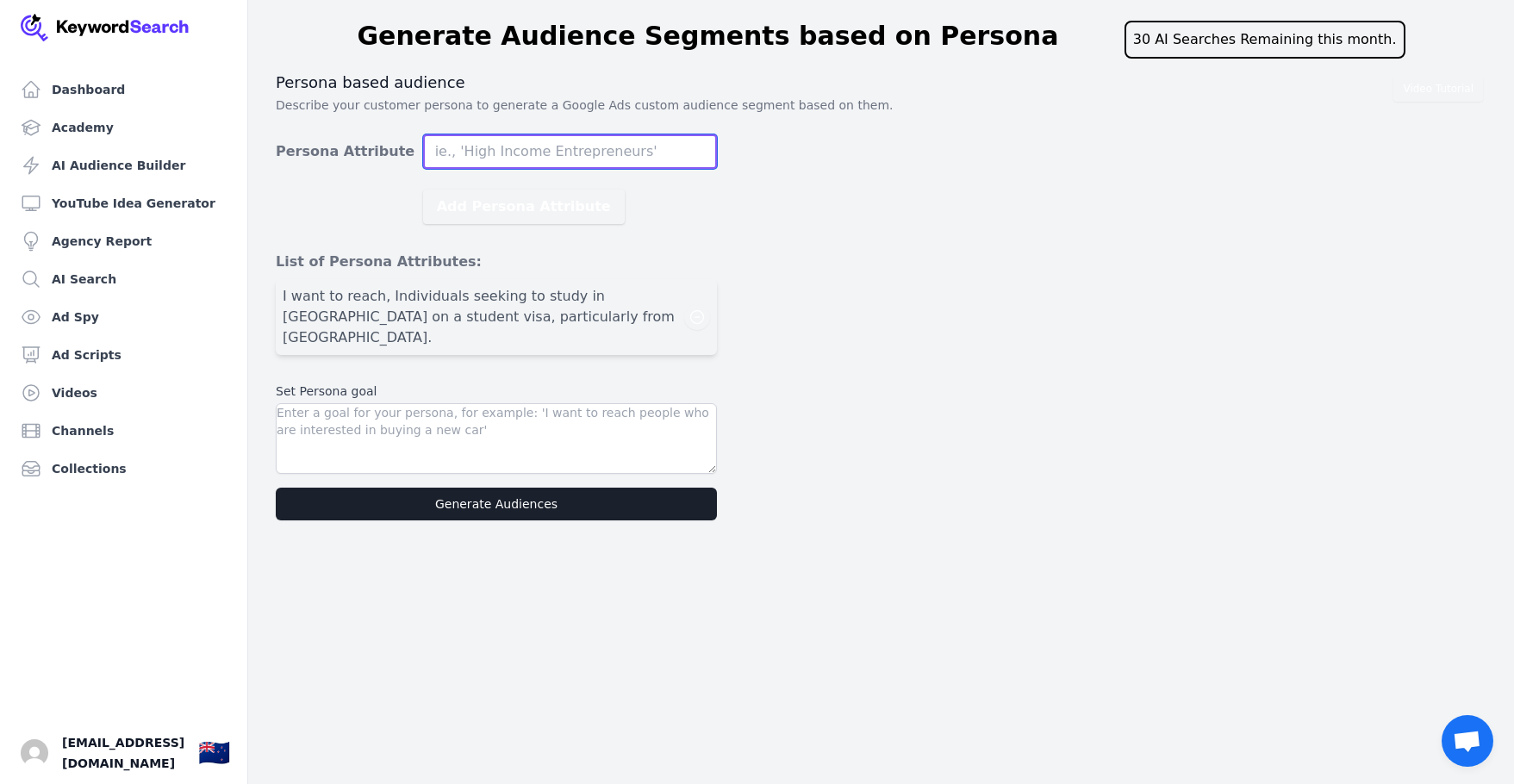
click at [548, 150] on input "Persona Attribute" at bounding box center [570, 152] width 294 height 34
paste input "I want to target individuals who plan to have their partner as the primary appl…"
type input "I want to target individuals who plan to have their partner as the primary appl…"
click at [423, 190] on button "Add Persona Attribute" at bounding box center [524, 207] width 202 height 34
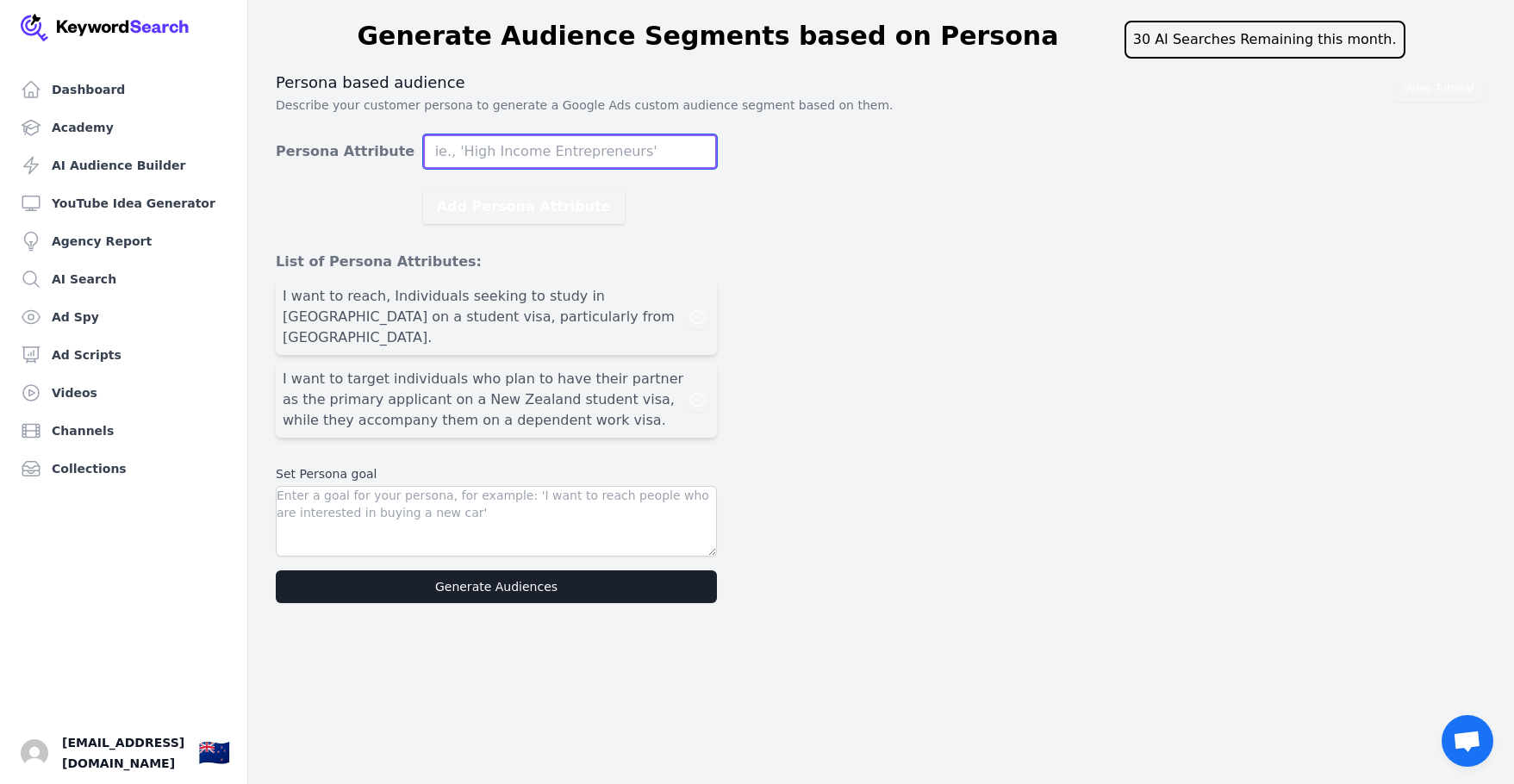
scroll to position [0, 0]
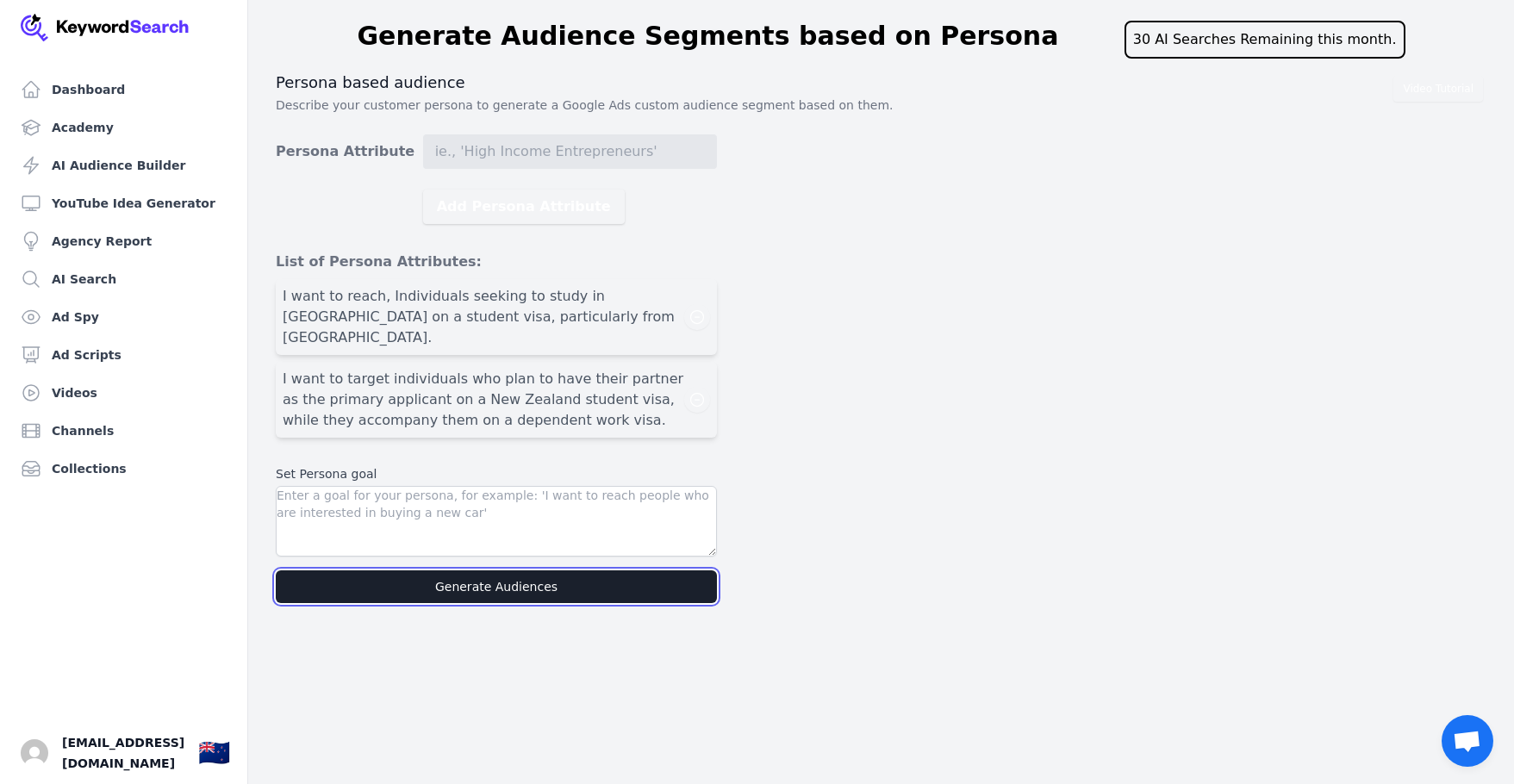
click at [561, 579] on button "Generate Audiences" at bounding box center [497, 586] width 442 height 33
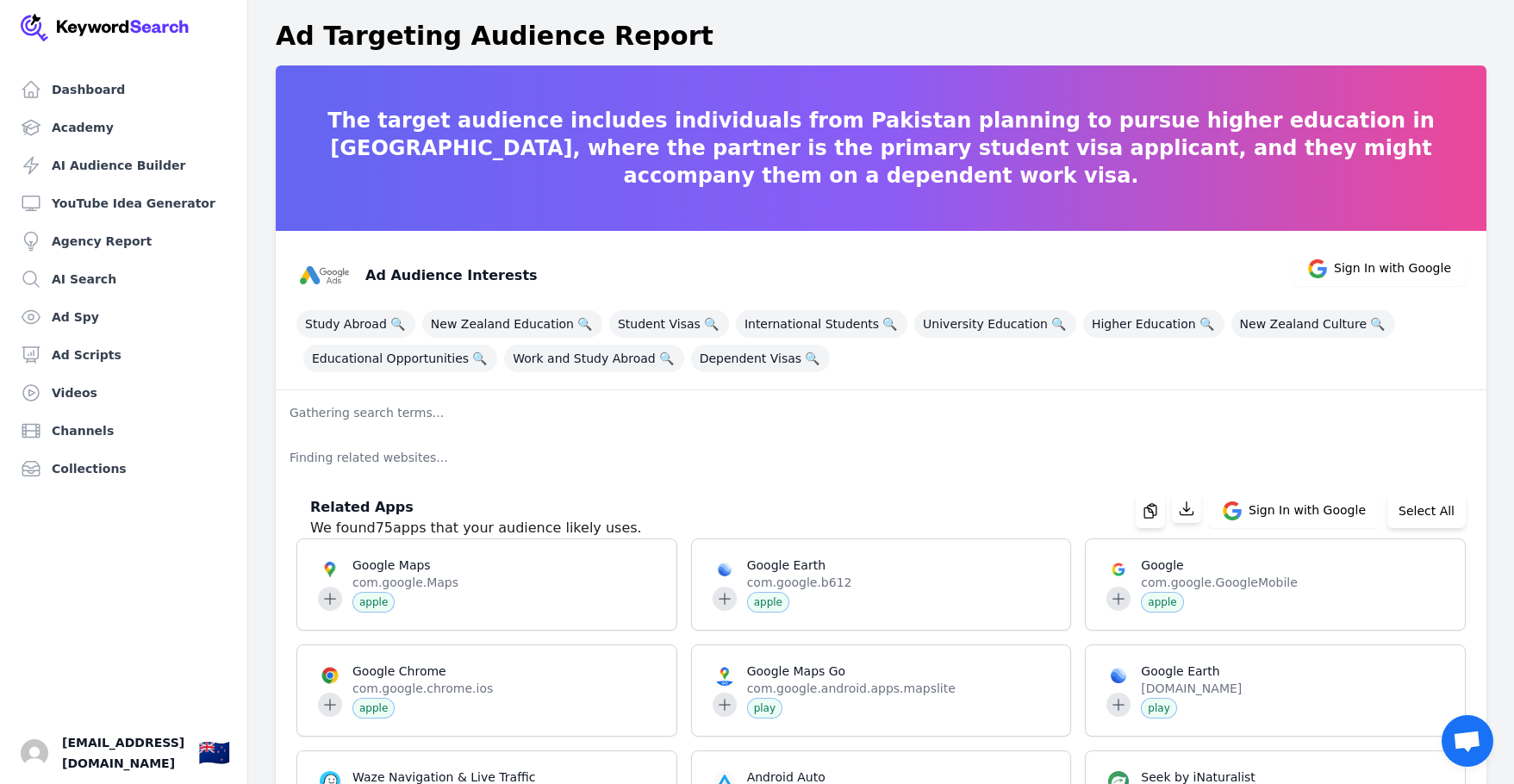
click at [607, 246] on div "Ad Audience Interests Sign In with Google" at bounding box center [874, 269] width 1183 height 69
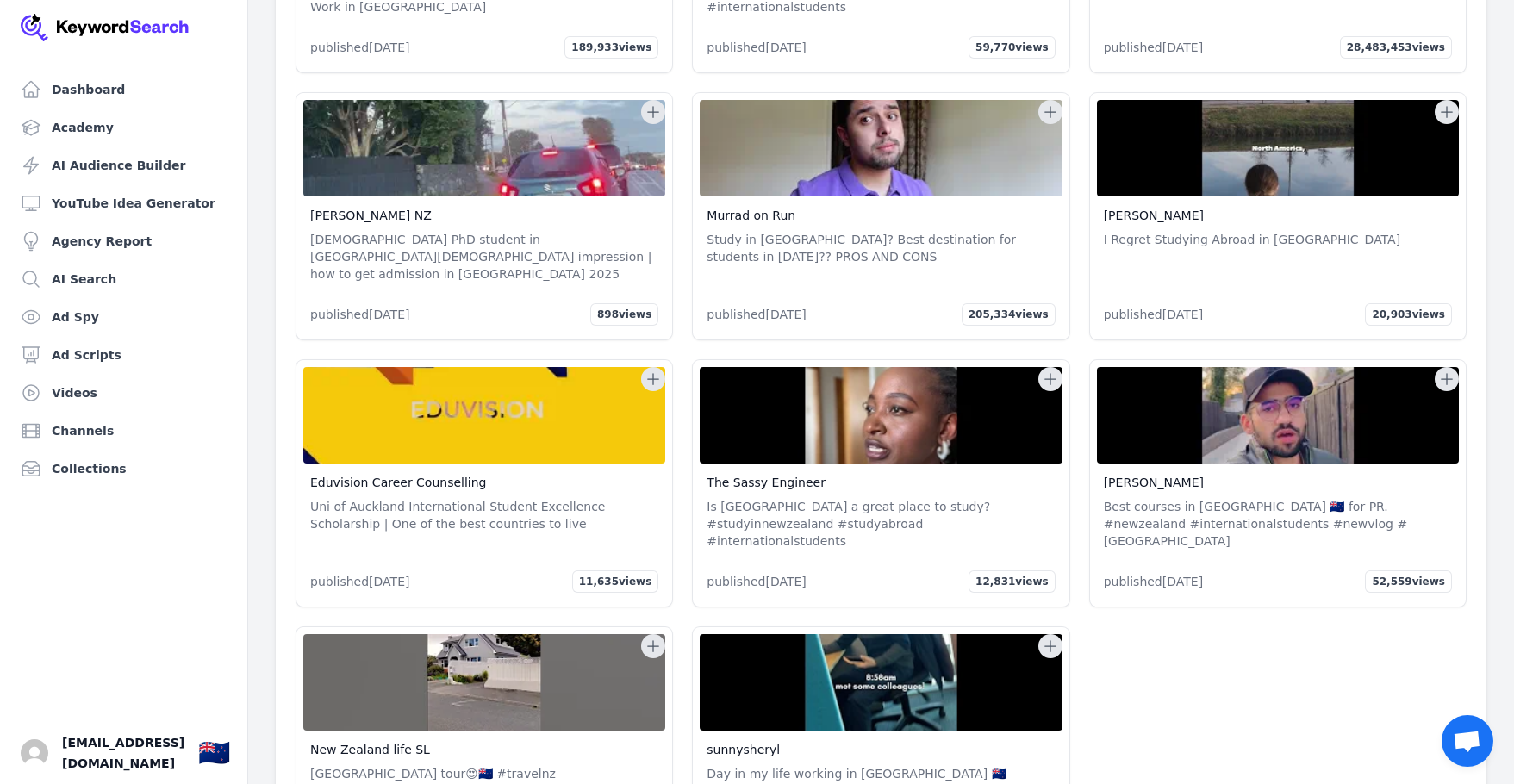
scroll to position [36353, 0]
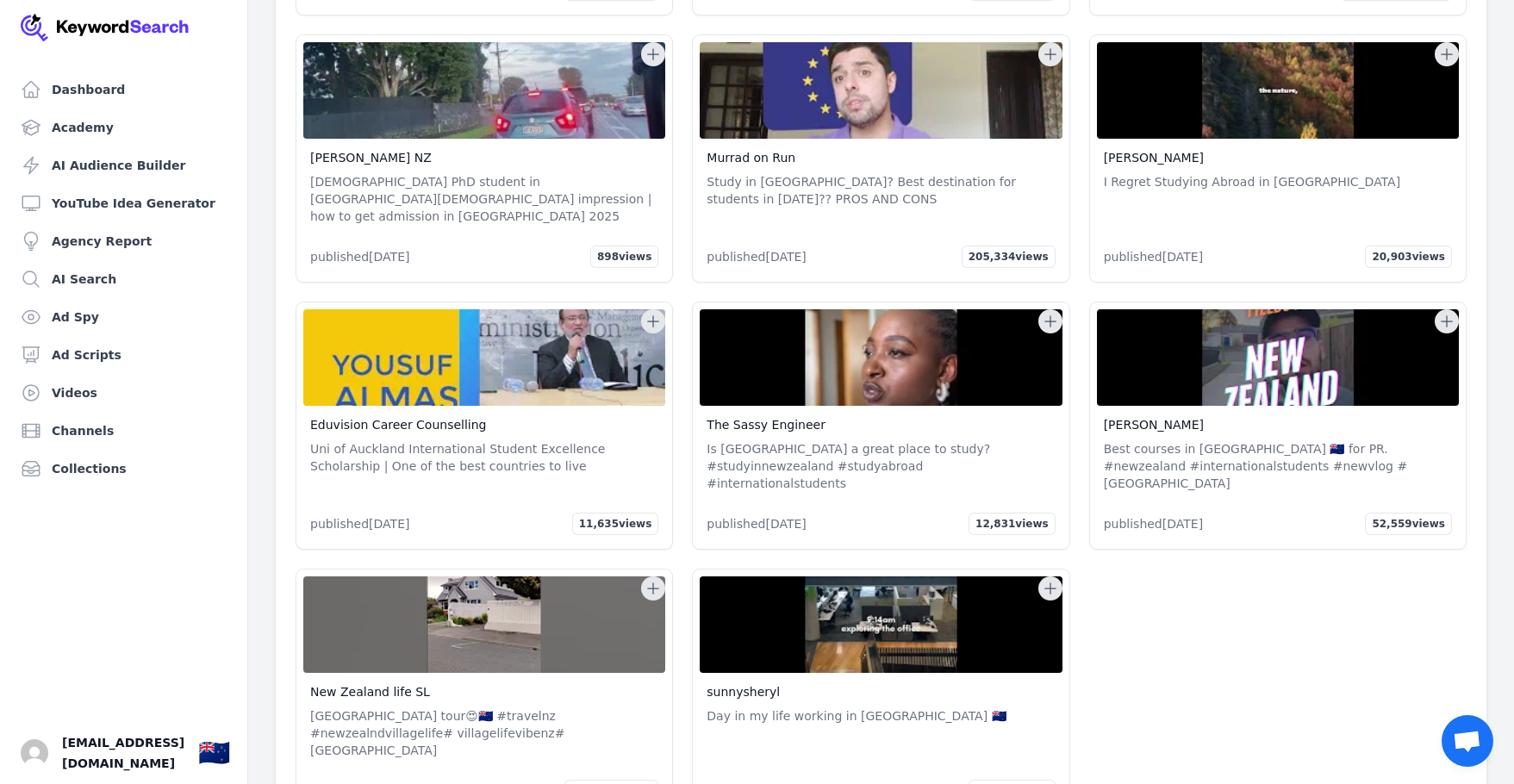
drag, startPoint x: 358, startPoint y: 197, endPoint x: 501, endPoint y: 197, distance: 143.0
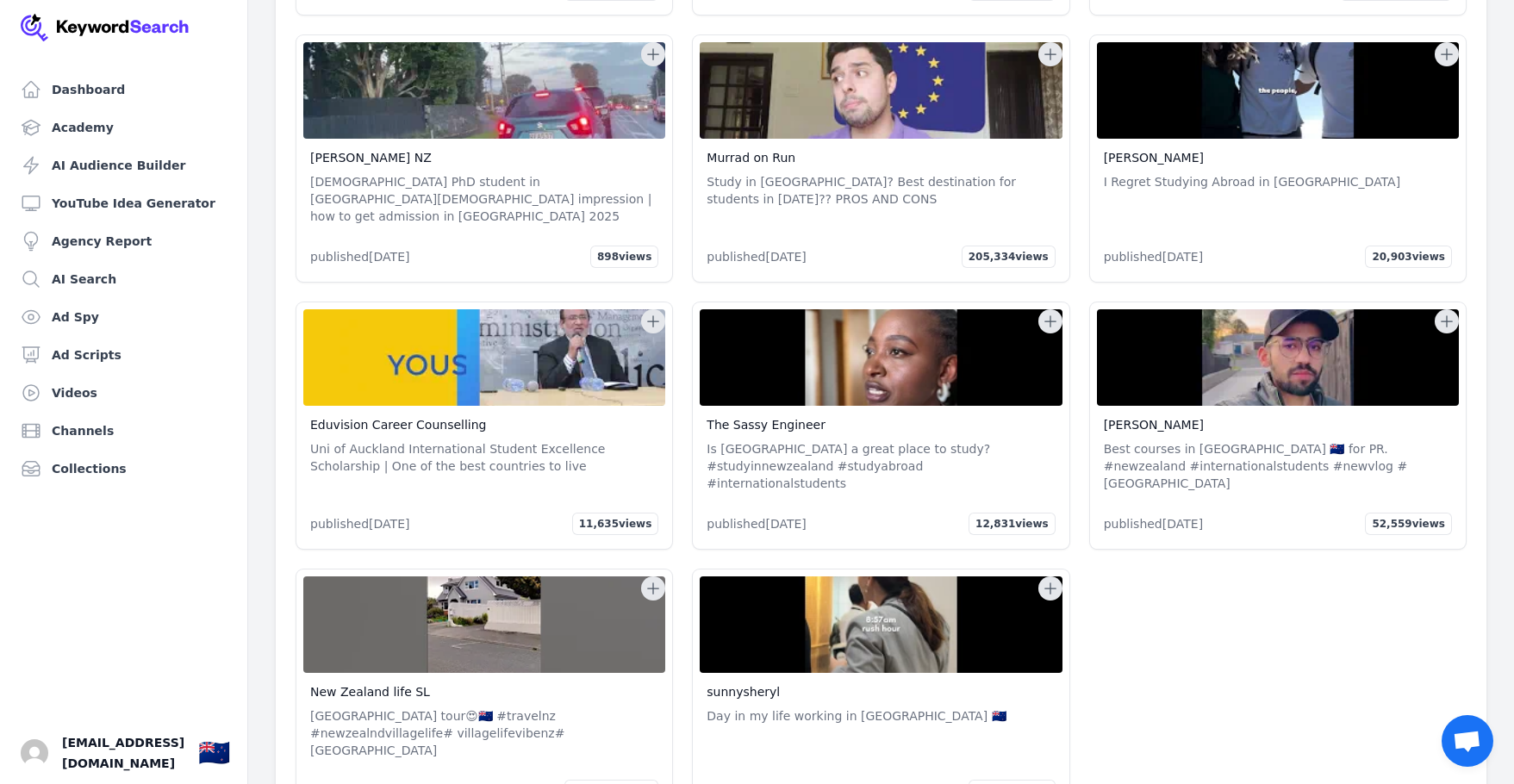
drag, startPoint x: 472, startPoint y: 217, endPoint x: 909, endPoint y: 216, distance: 437.0
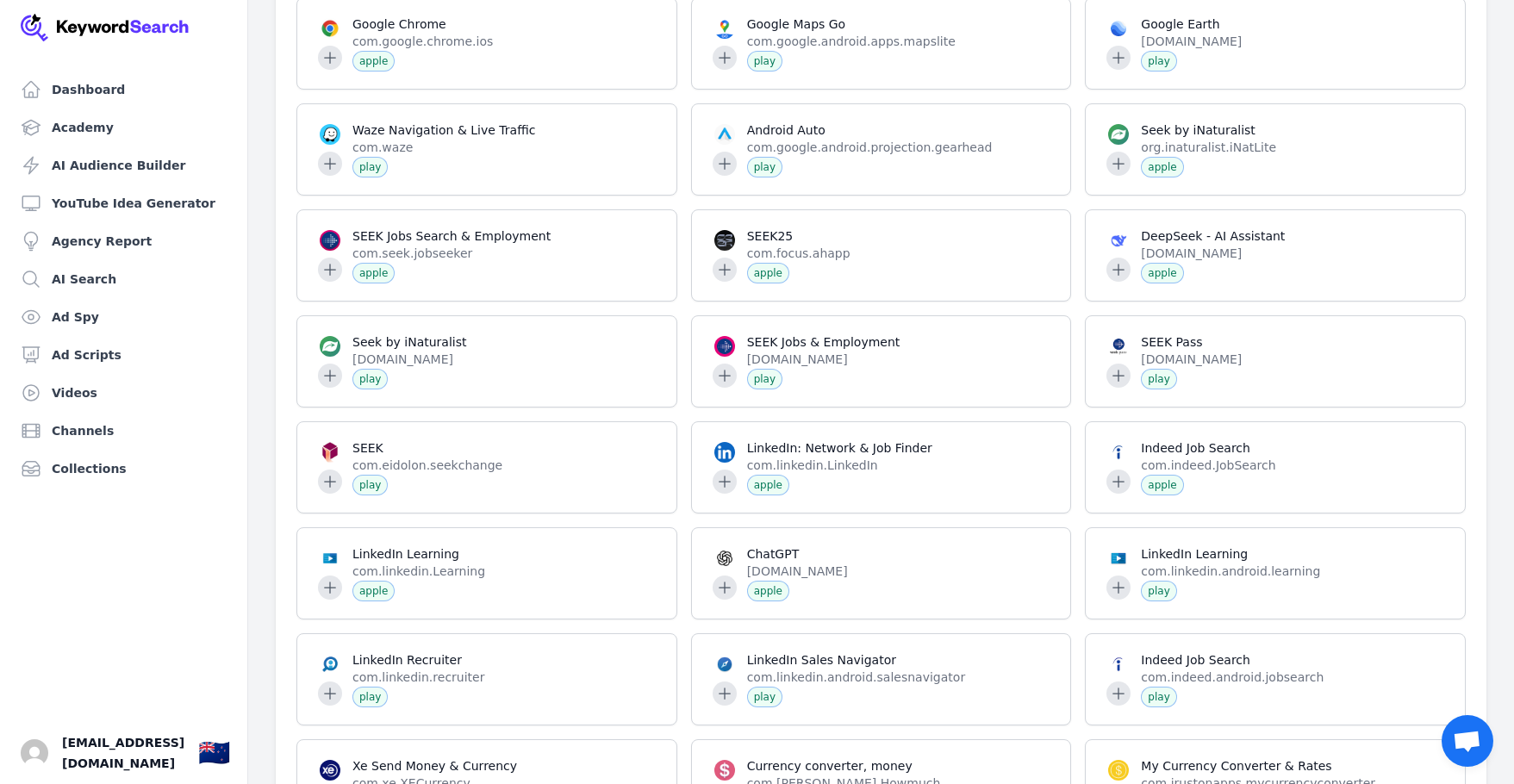
scroll to position [0, 0]
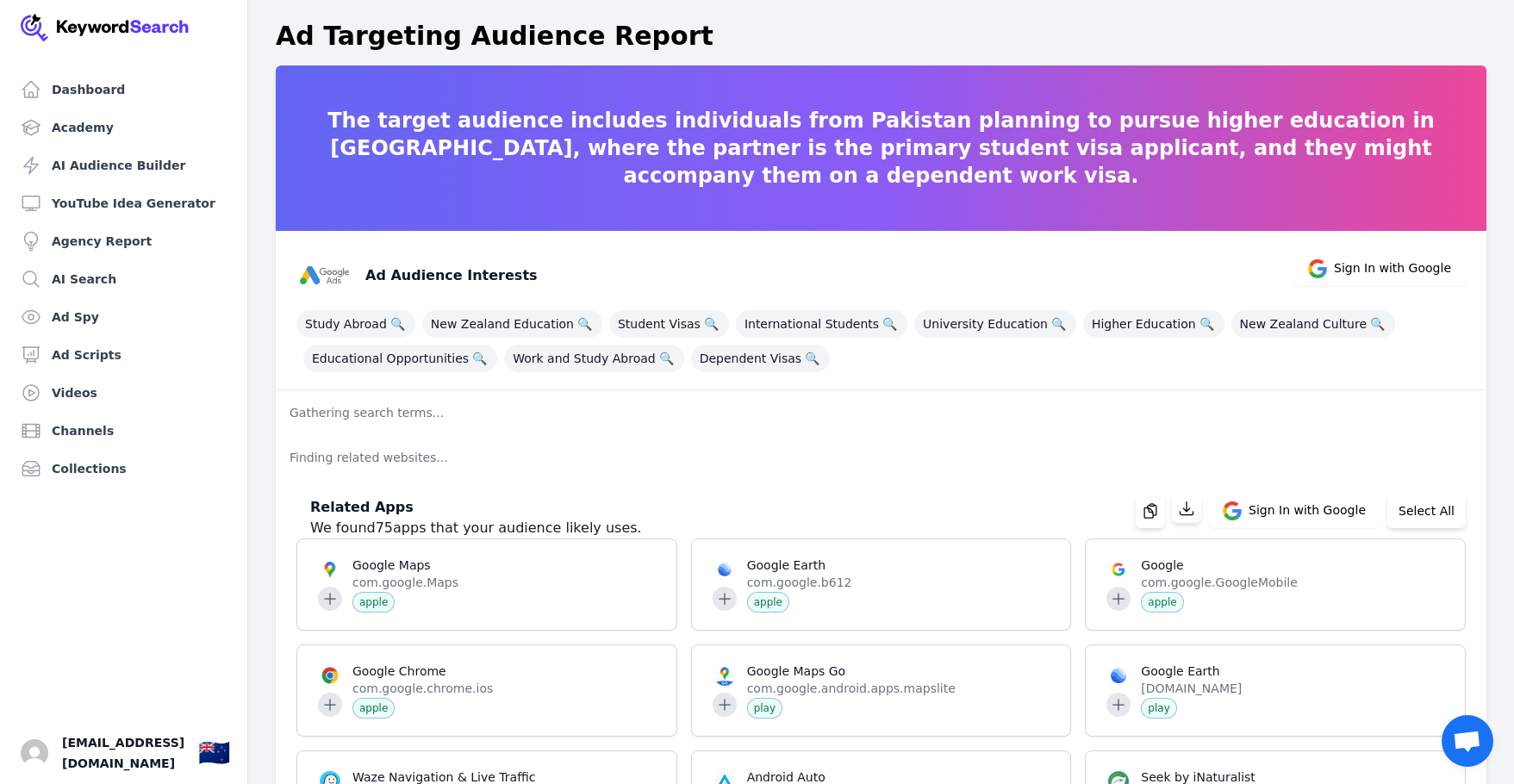
click at [436, 414] on p "Gathering search terms..." at bounding box center [881, 412] width 1211 height 45
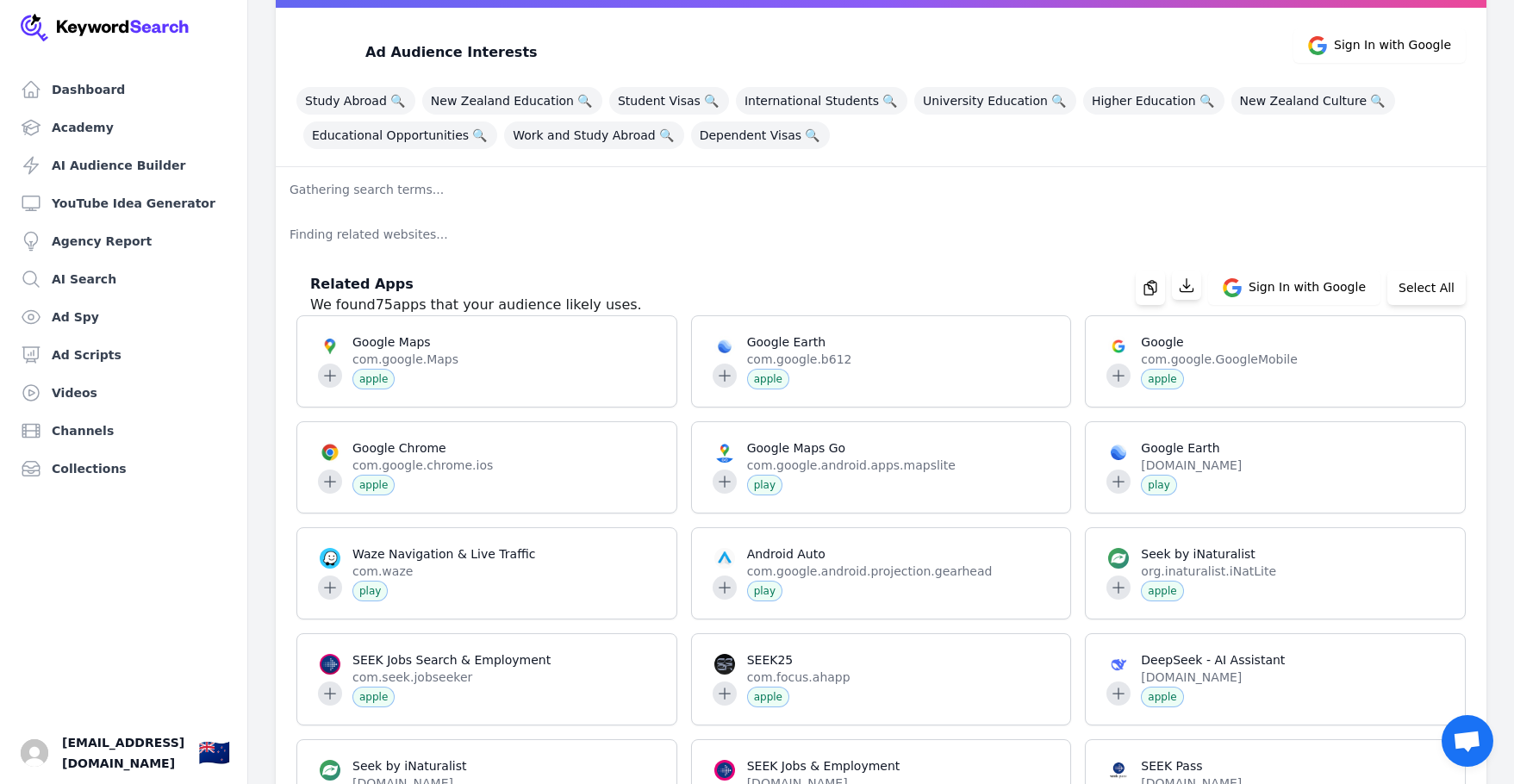
scroll to position [172, 0]
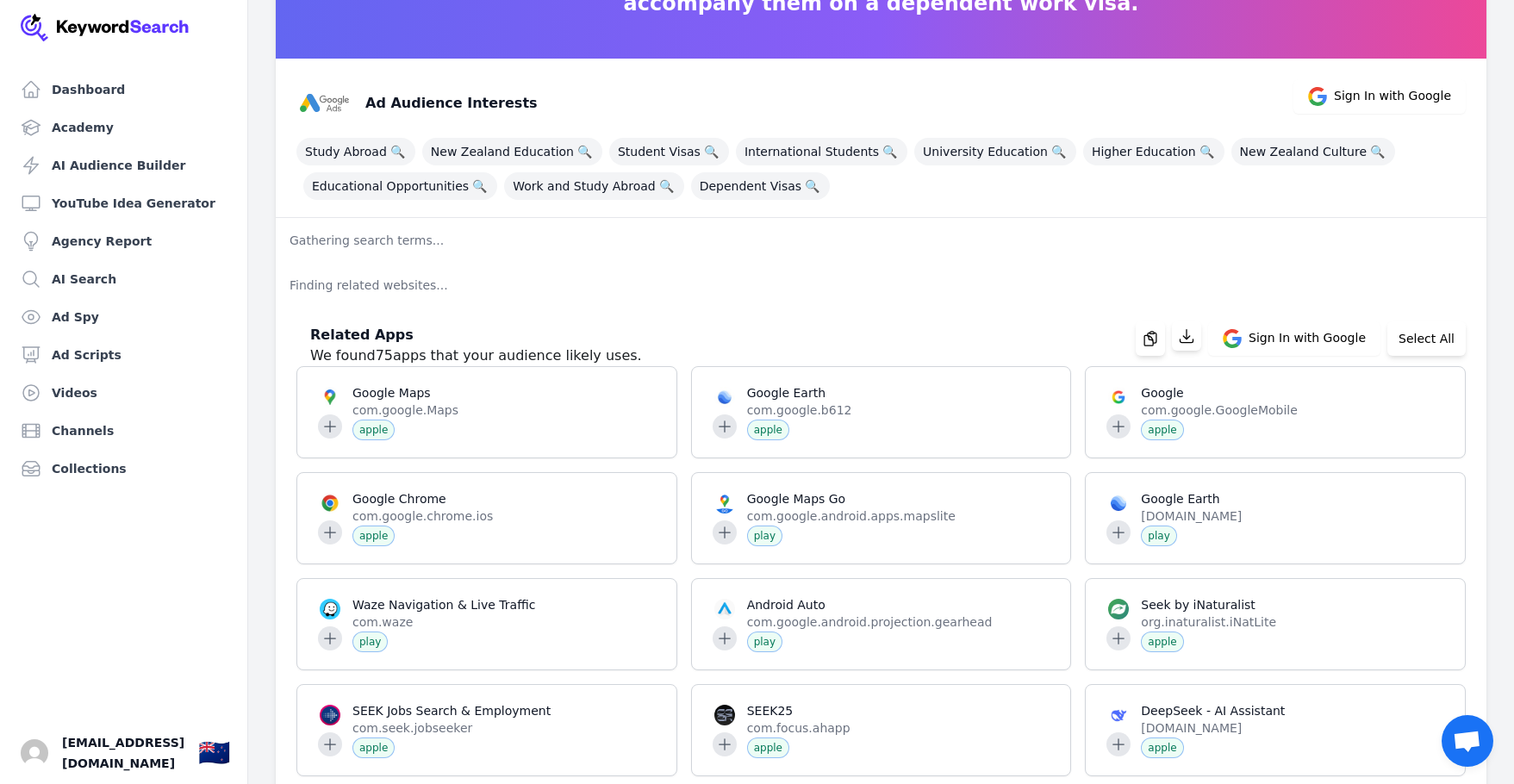
click at [366, 233] on p "Gathering search terms..." at bounding box center [881, 240] width 1211 height 45
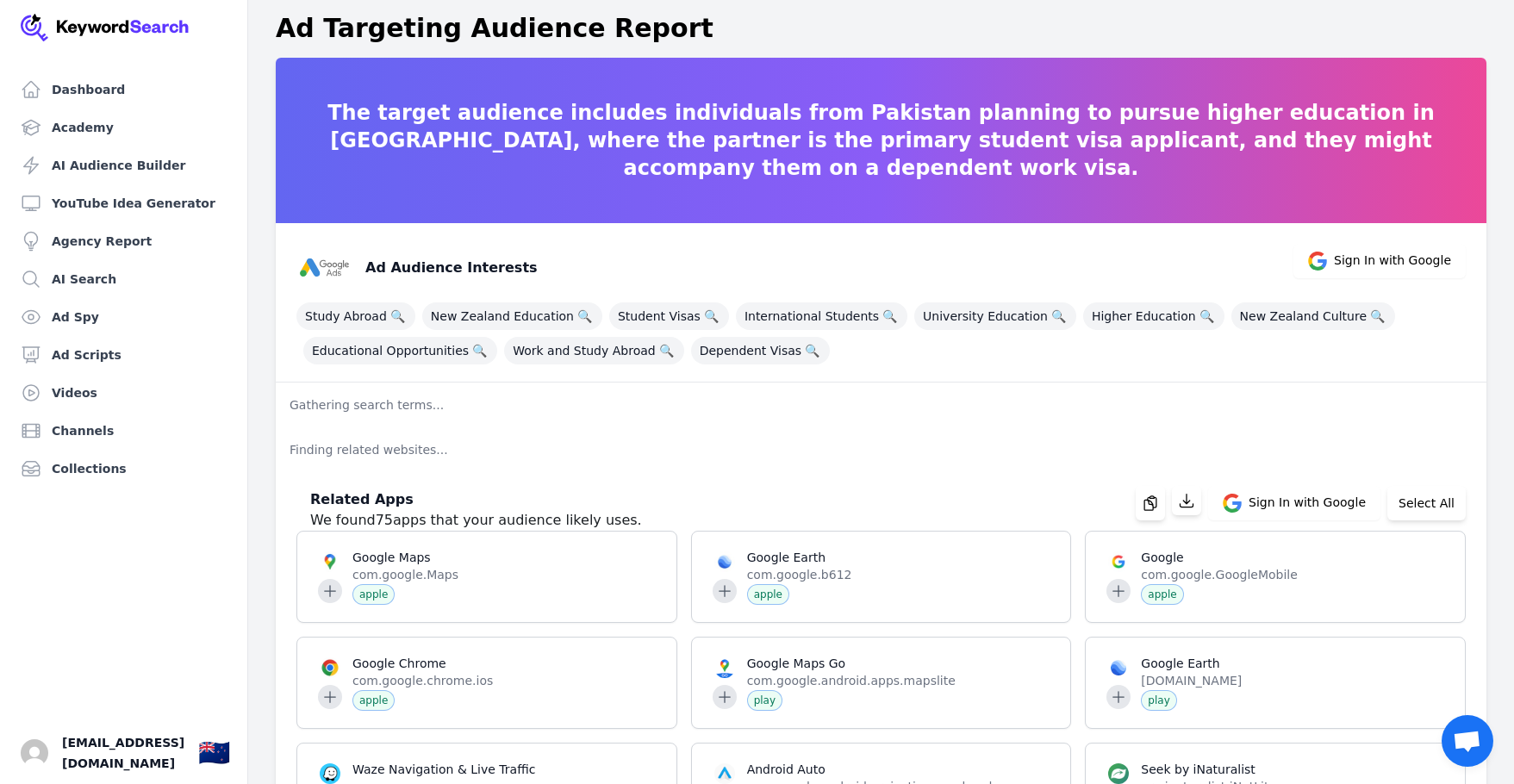
scroll to position [0, 0]
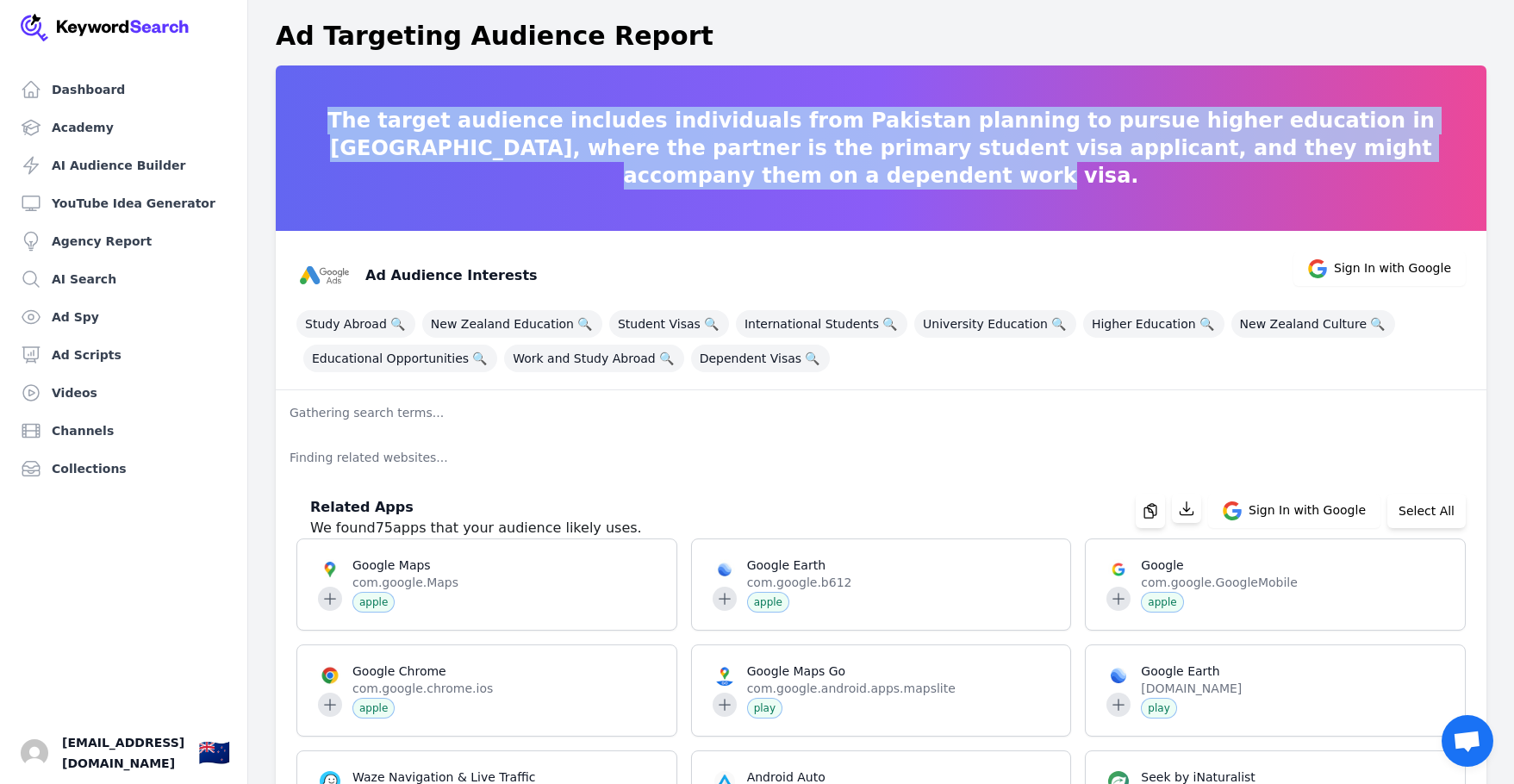
drag, startPoint x: 1454, startPoint y: 169, endPoint x: 298, endPoint y: 139, distance: 1156.4
click at [298, 139] on p "The target audience includes individuals from Pakistan planning to pursue highe…" at bounding box center [881, 148] width 1211 height 83
copy p "The target audience includes individuals from Pakistan planning to pursue highe…"
click at [90, 237] on link "Agency Report" at bounding box center [124, 241] width 220 height 34
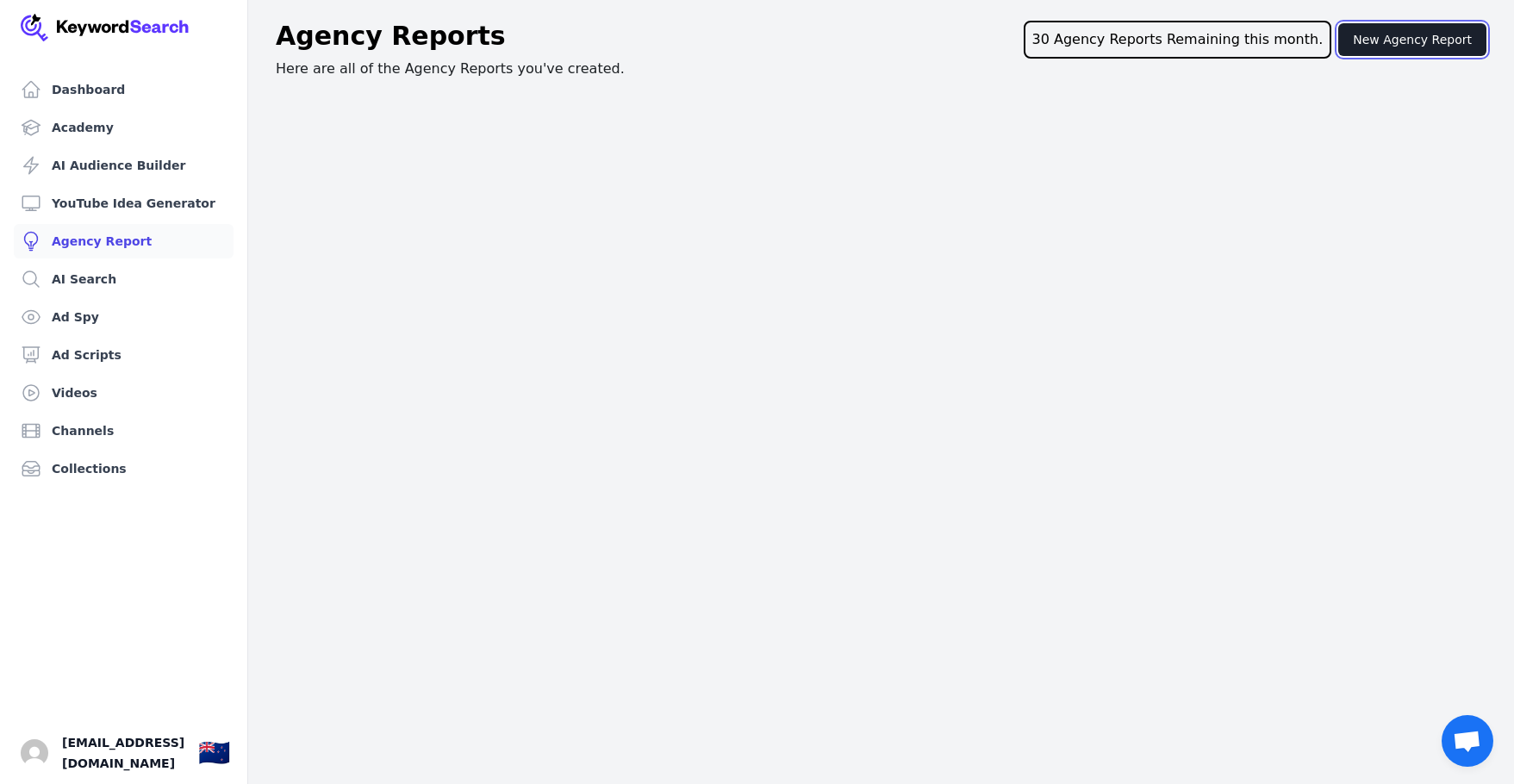
click at [1429, 33] on button "New Agency Report" at bounding box center [1412, 39] width 148 height 33
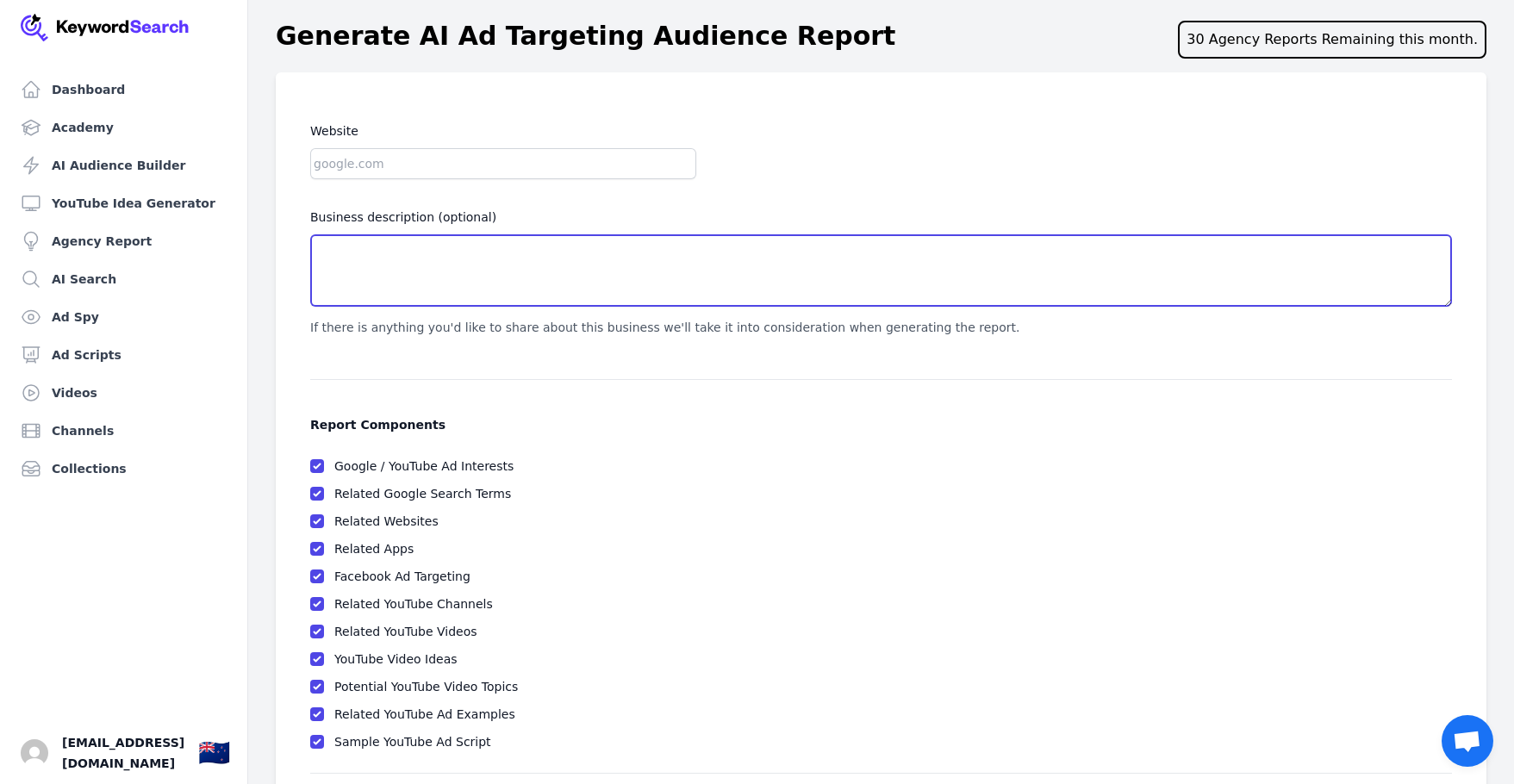
click at [400, 271] on textarea "Business description (optional)" at bounding box center [880, 271] width 1142 height 72
click at [404, 266] on textarea "Business description (optional)" at bounding box center [880, 271] width 1142 height 72
paste textarea "The target audience includes individuals from Pakistan planning to pursue highe…"
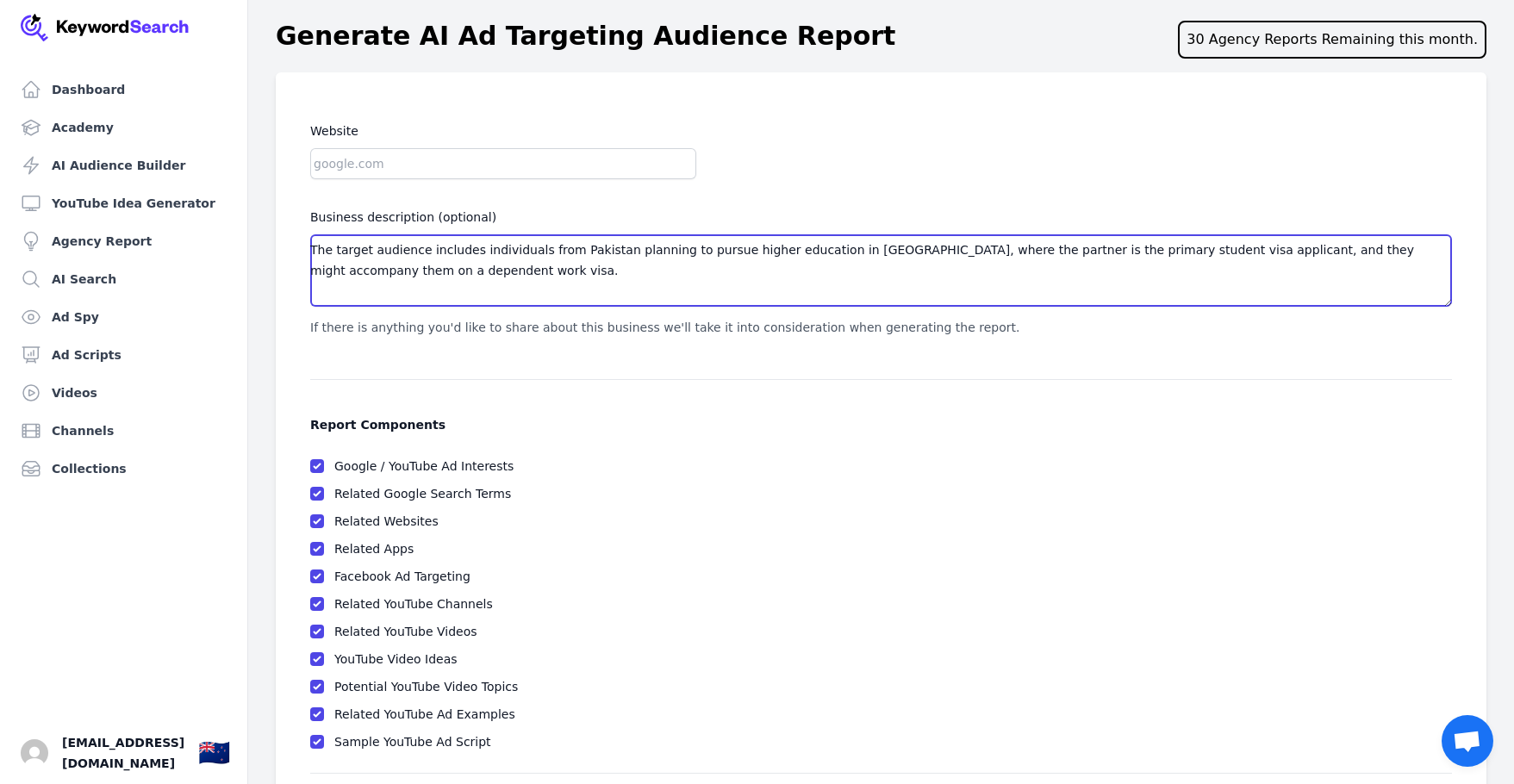
type textarea "The target audience includes individuals from Pakistan planning to pursue highe…"
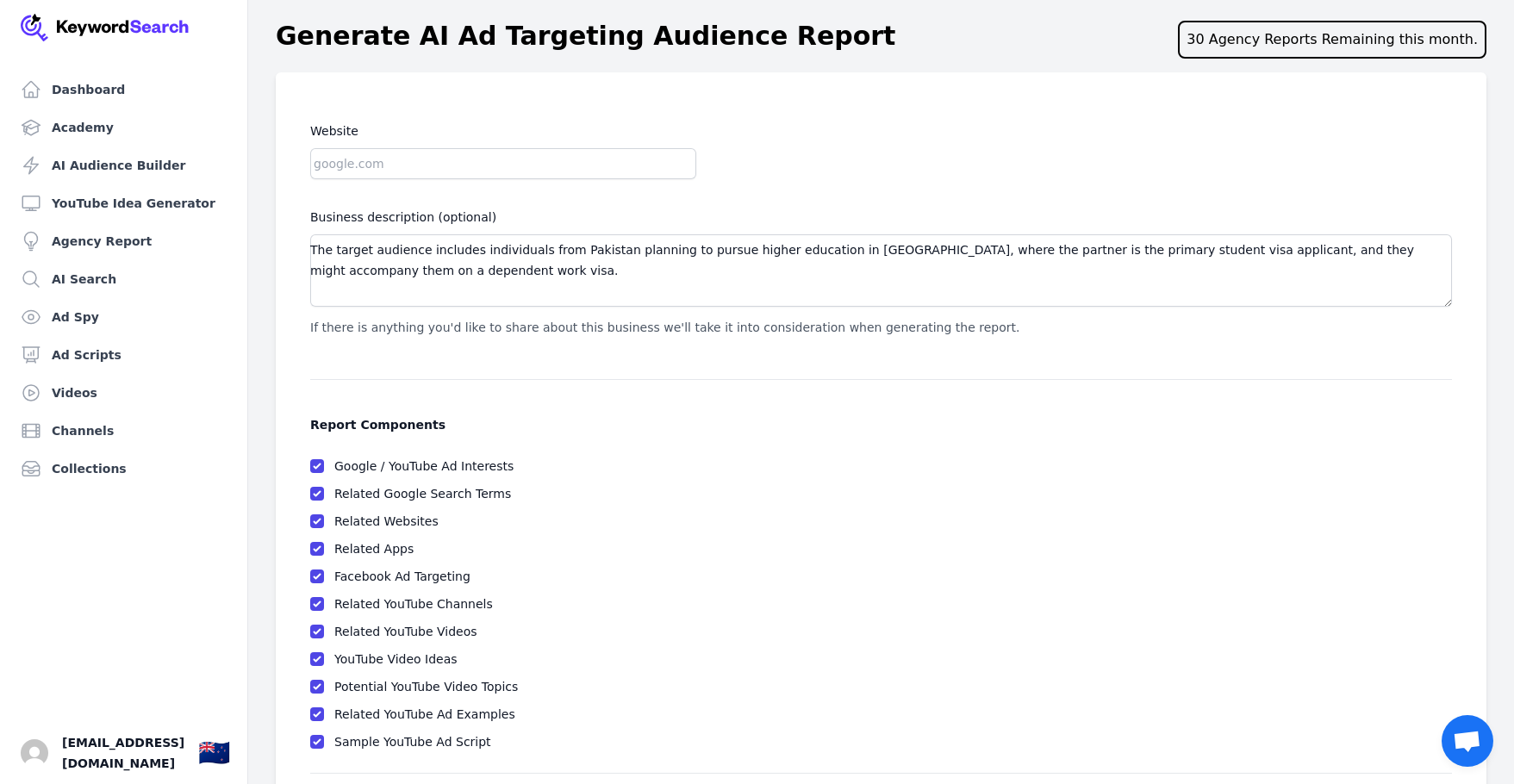
click at [532, 211] on label "Business description (optional)" at bounding box center [880, 217] width 1142 height 21
click at [532, 235] on textarea "The target audience includes individuals from Pakistan planning to pursue highe…" at bounding box center [880, 271] width 1142 height 72
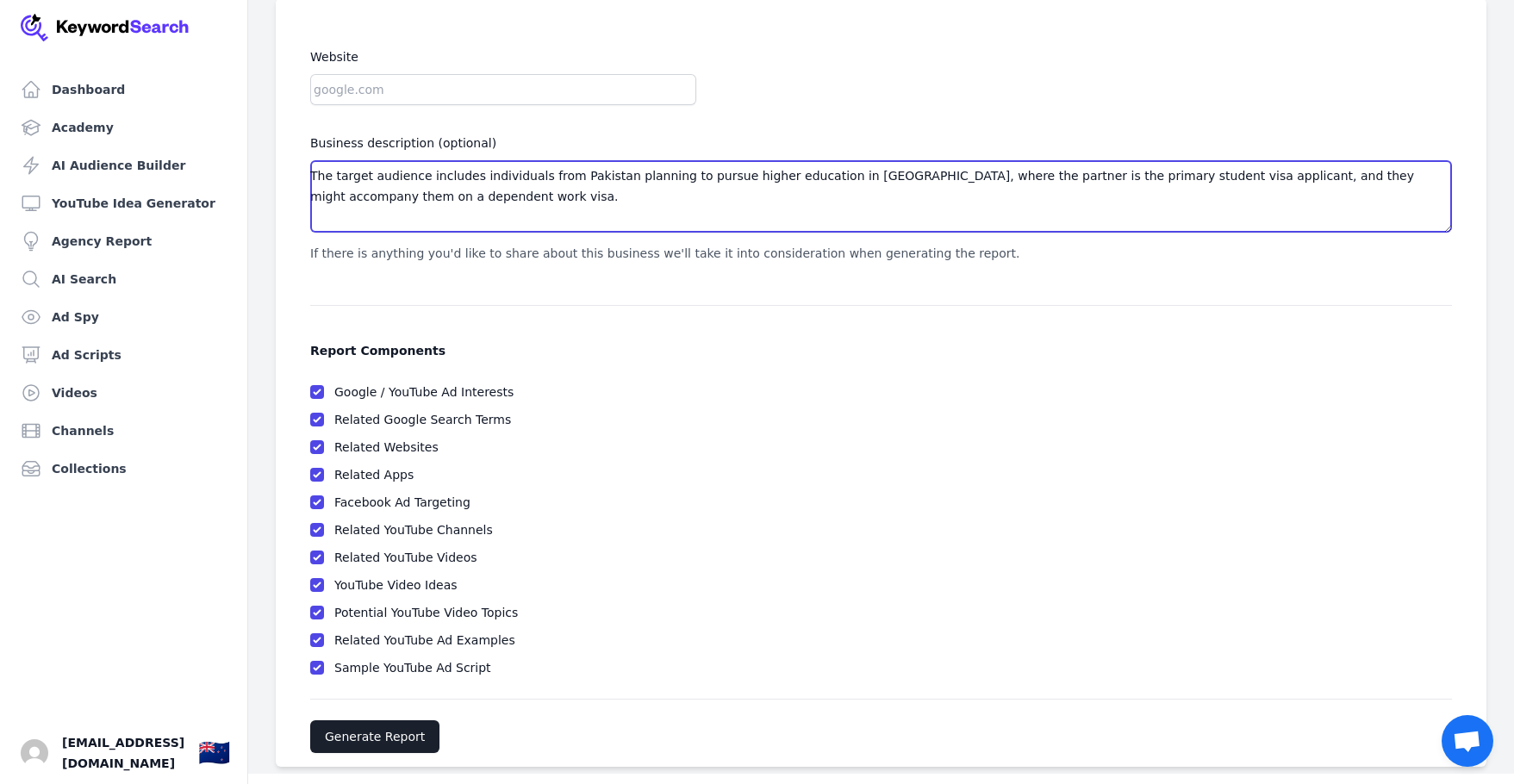
scroll to position [85, 0]
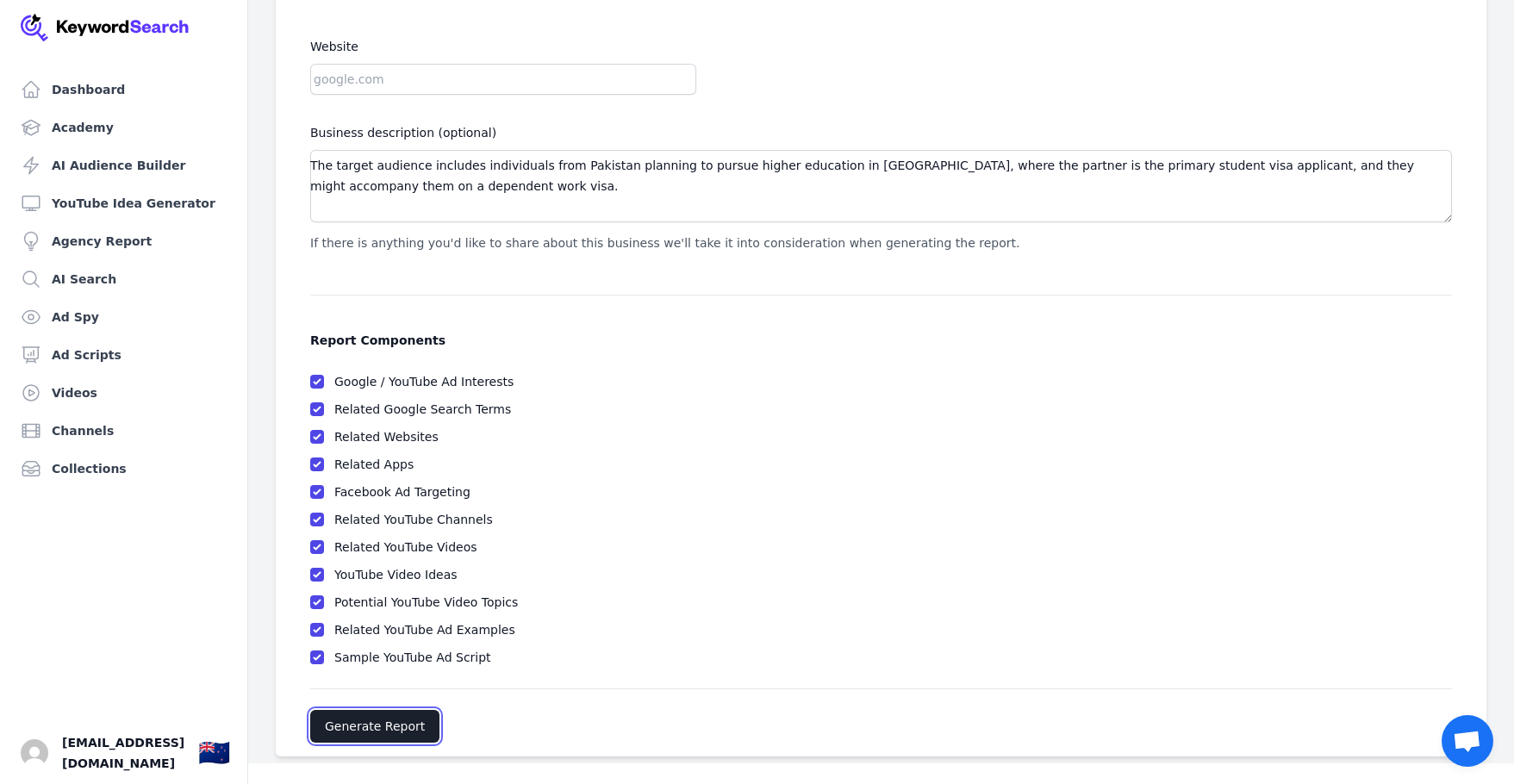
click at [346, 725] on button "Generate Report" at bounding box center [374, 726] width 129 height 33
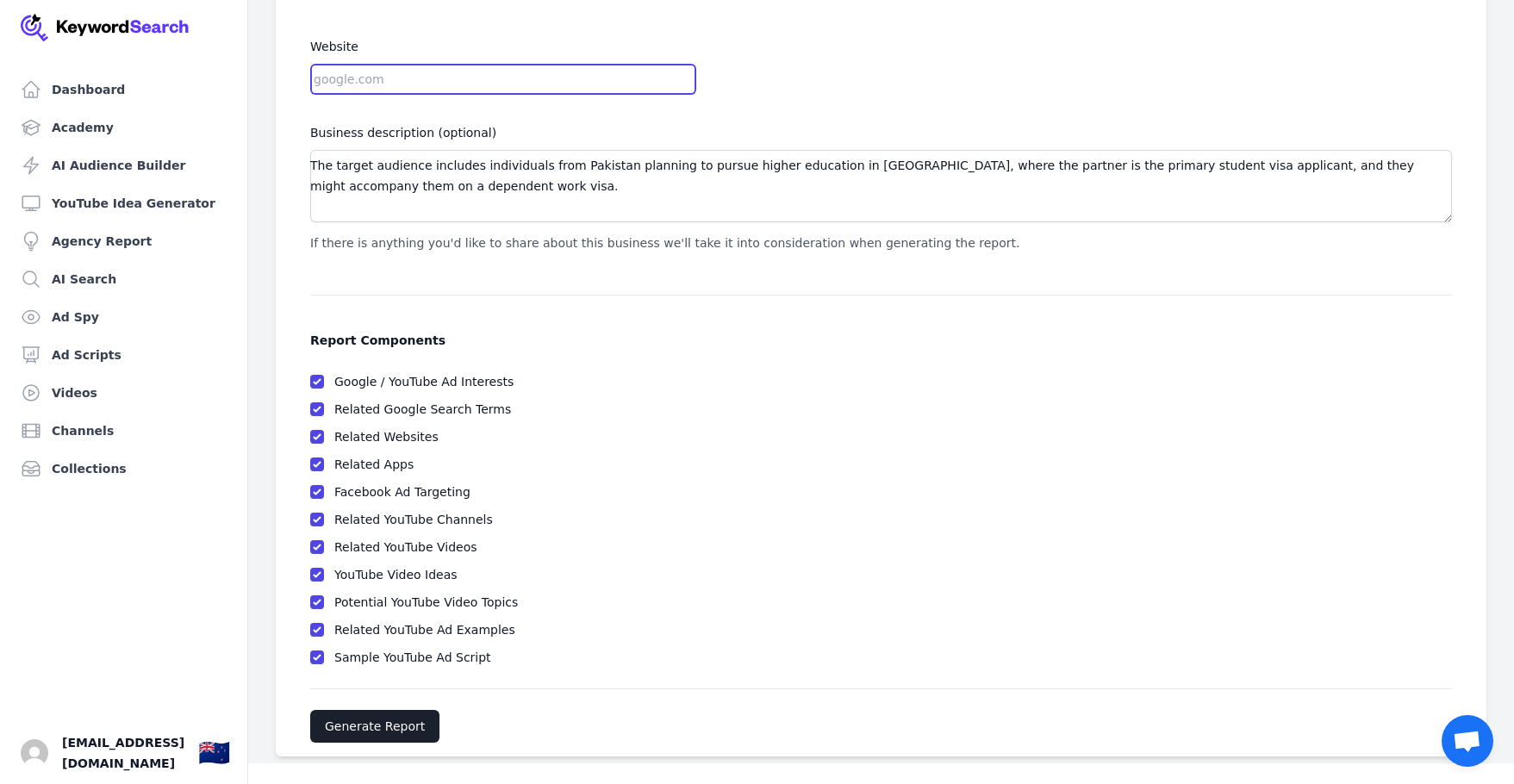
click at [463, 72] on input "Website" at bounding box center [503, 79] width 386 height 31
type input "immigrationexperts.co.nz"
click at [503, 714] on div "Generate Report" at bounding box center [880, 726] width 1142 height 33
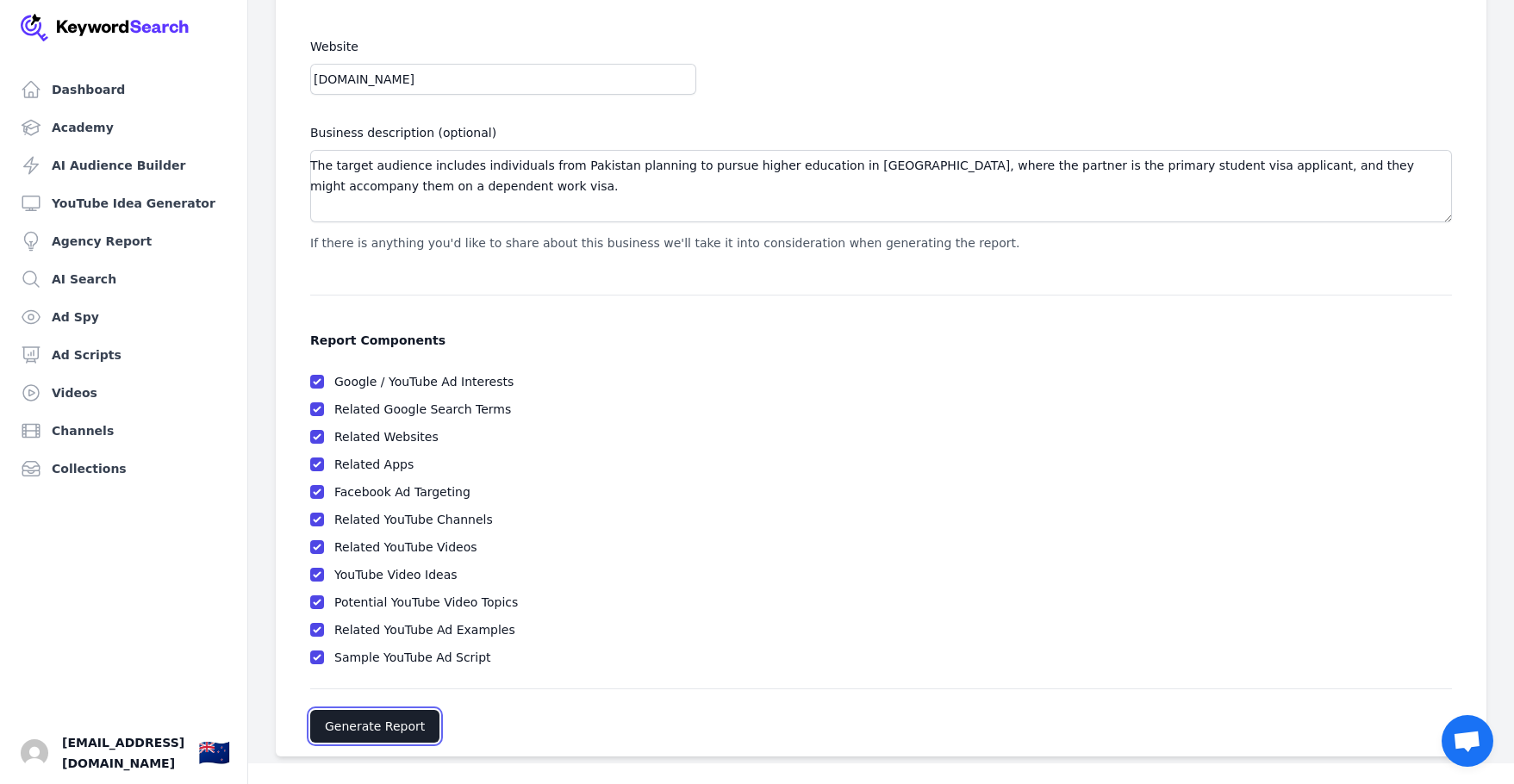
click at [394, 725] on button "Generate Report" at bounding box center [374, 726] width 129 height 33
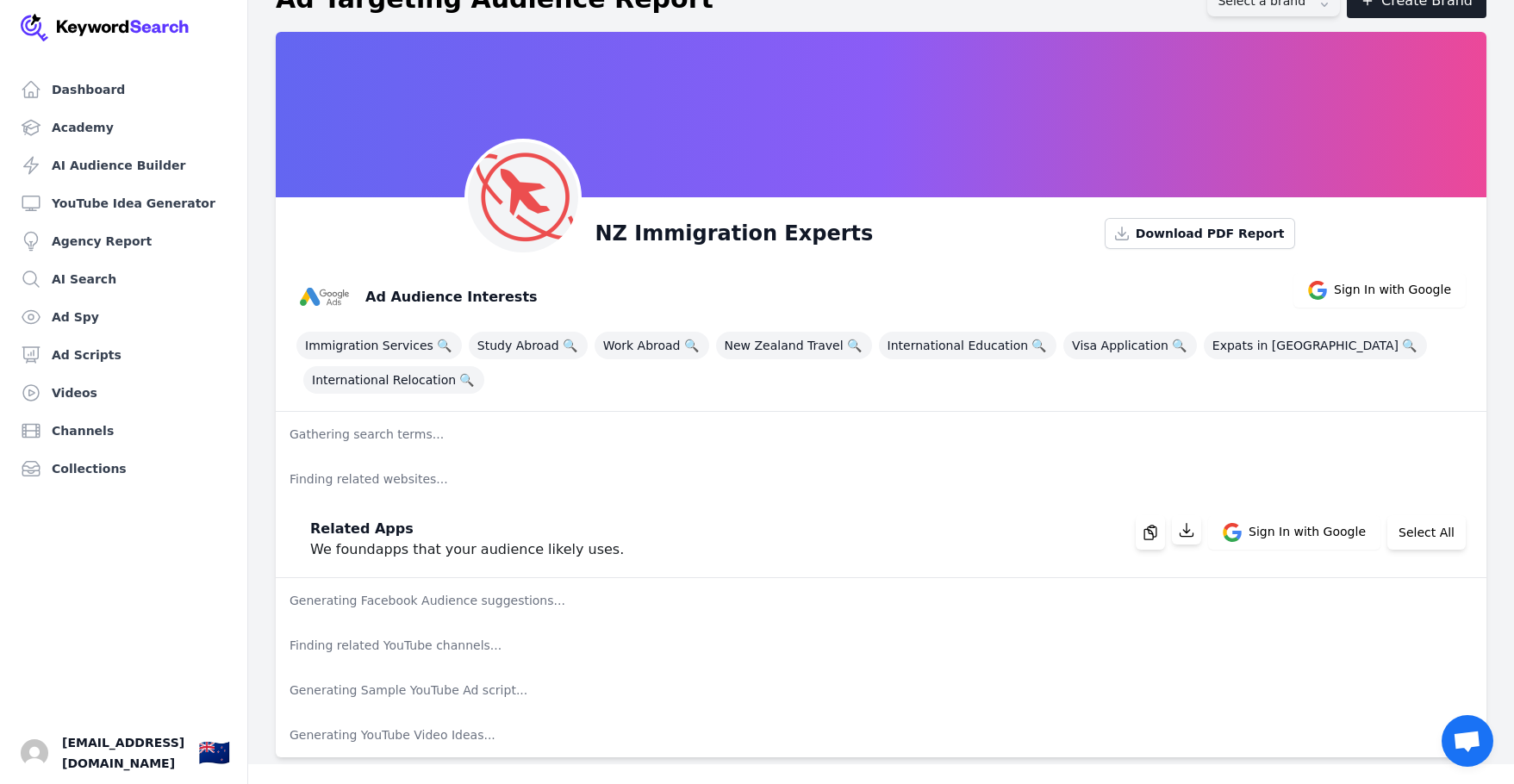
scroll to position [38, 0]
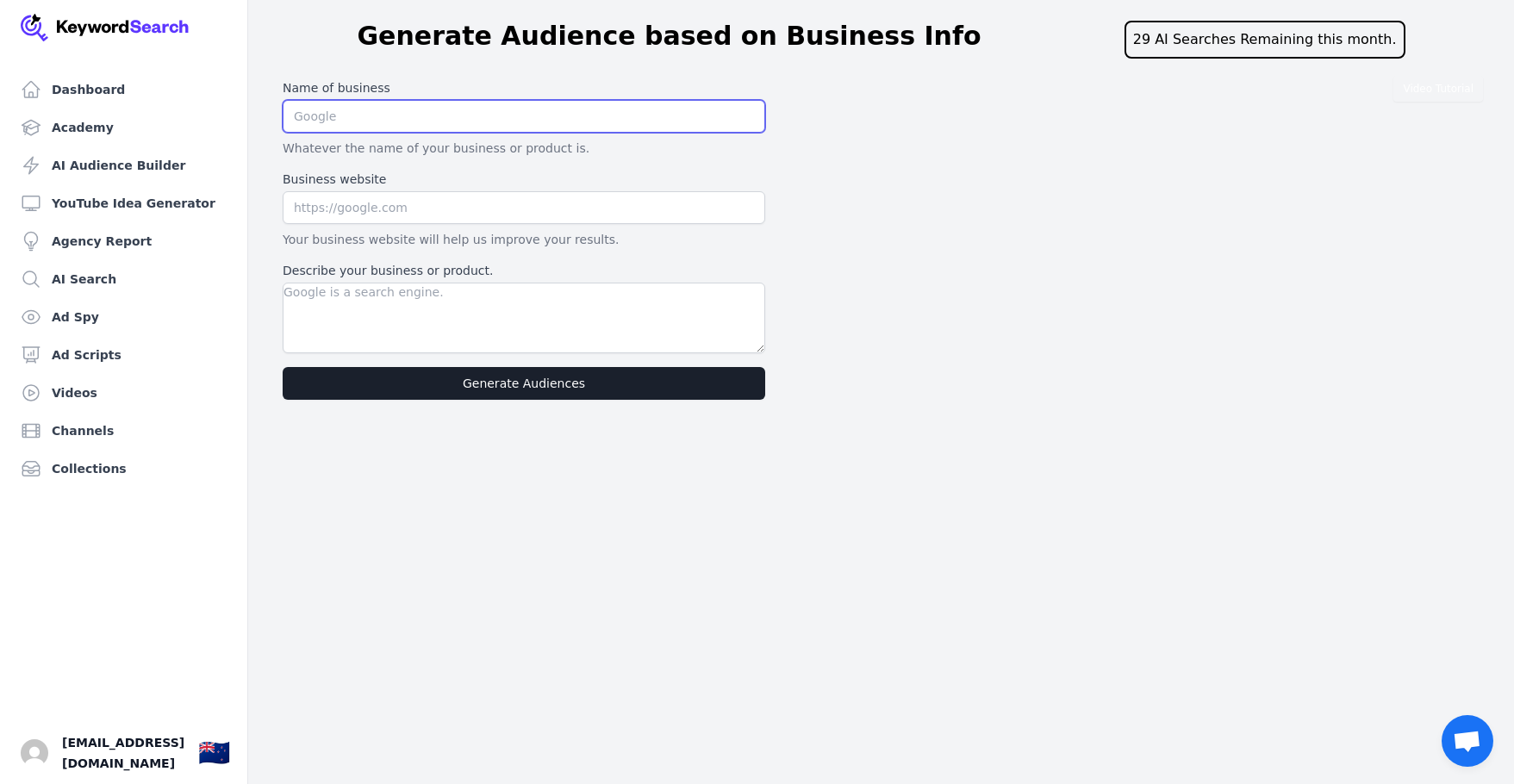
click at [355, 122] on input "text" at bounding box center [524, 116] width 483 height 33
type input "Immigration Experts"
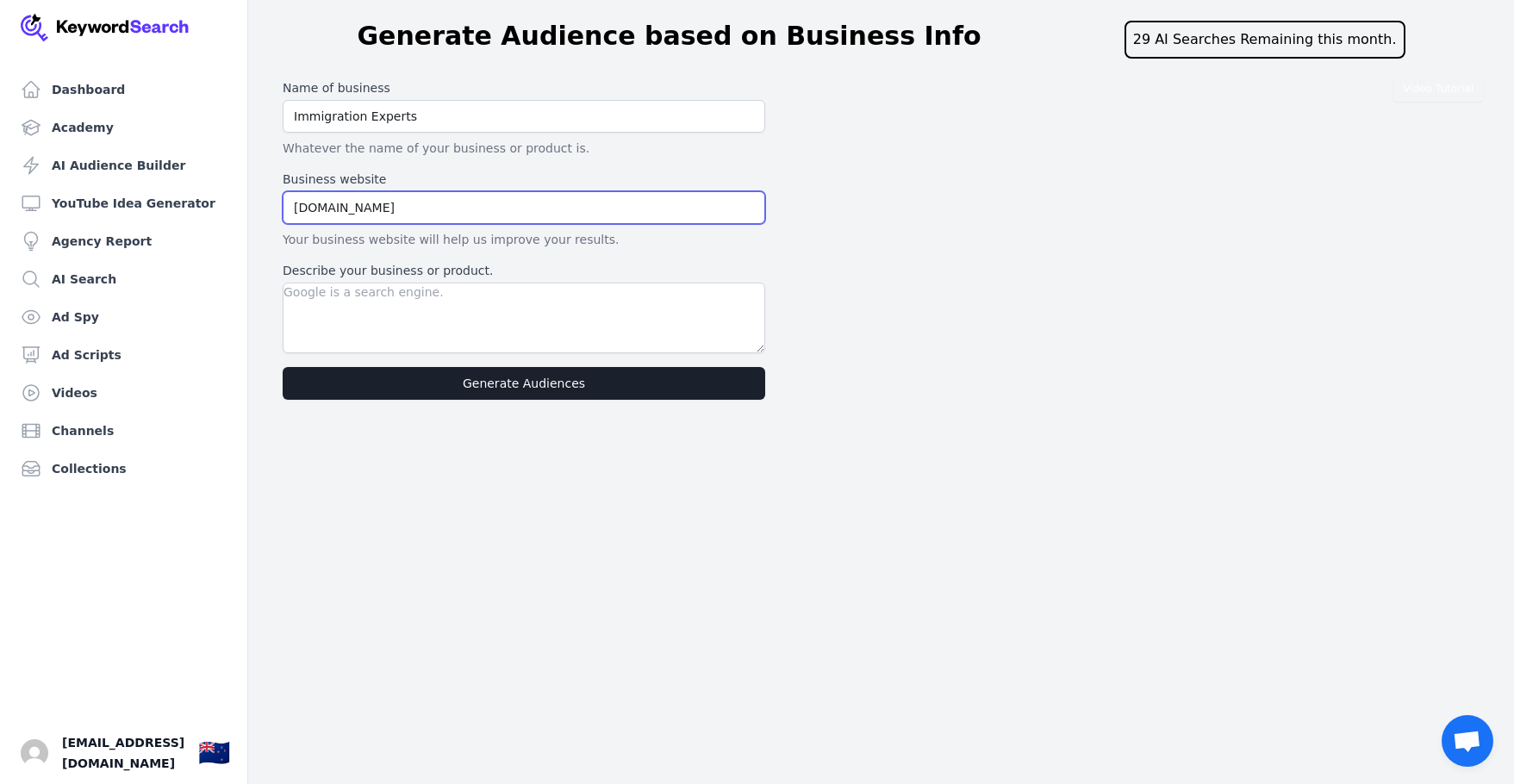
type input "[DOMAIN_NAME]"
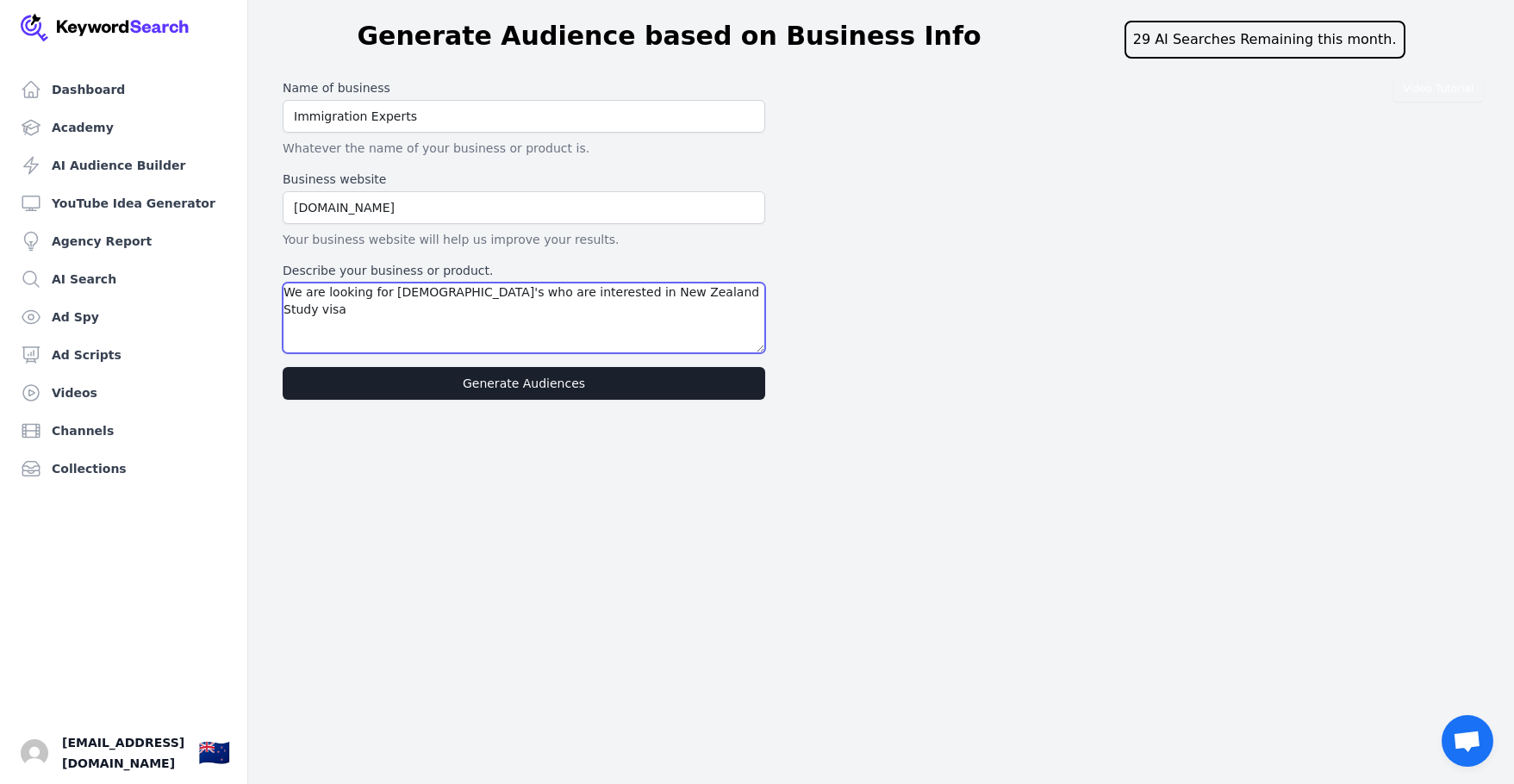
type textarea "We are looking for [DEMOGRAPHIC_DATA]'s who are interested in New Zealand Study…"
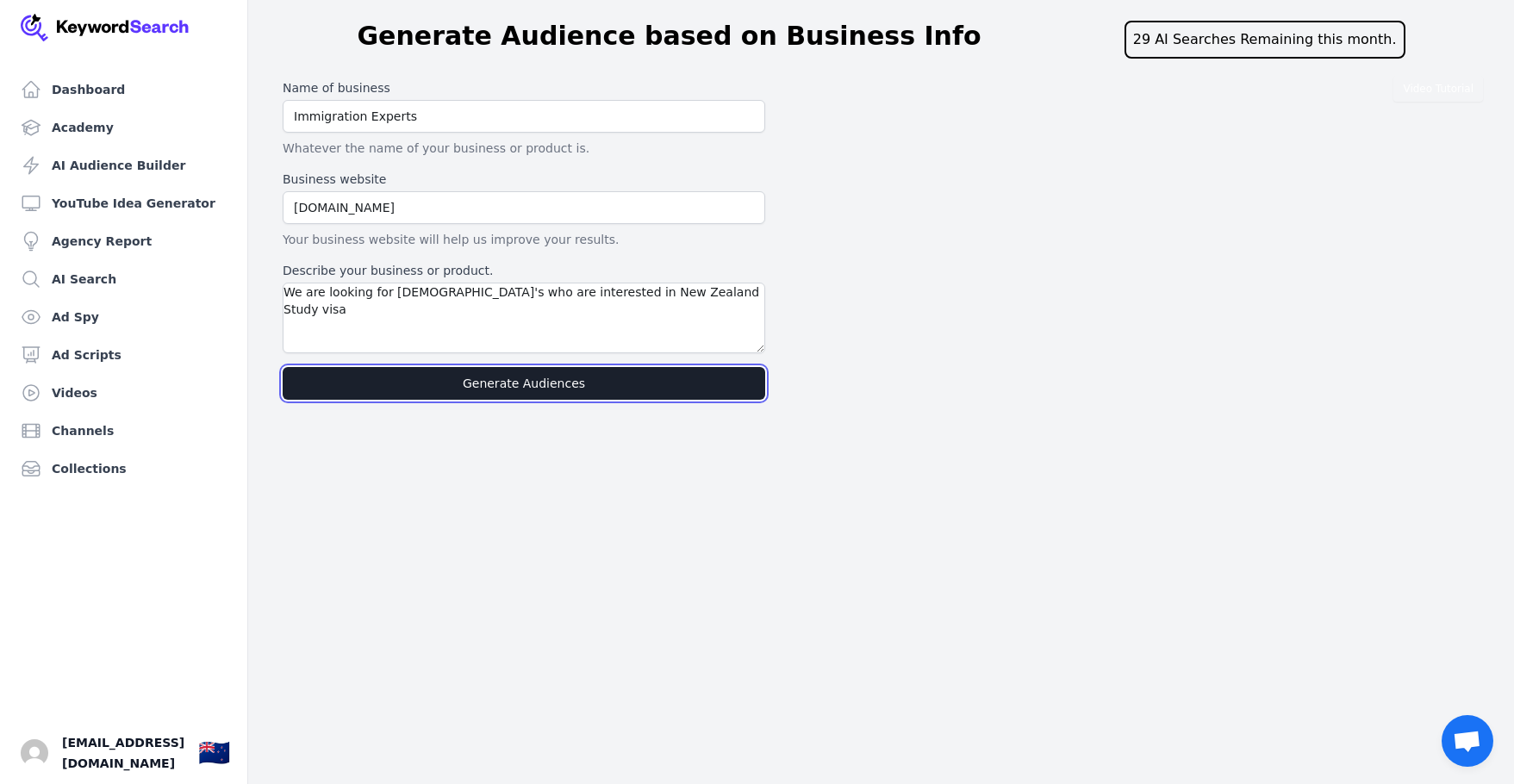
click at [571, 383] on button "Generate Audiences" at bounding box center [524, 383] width 483 height 33
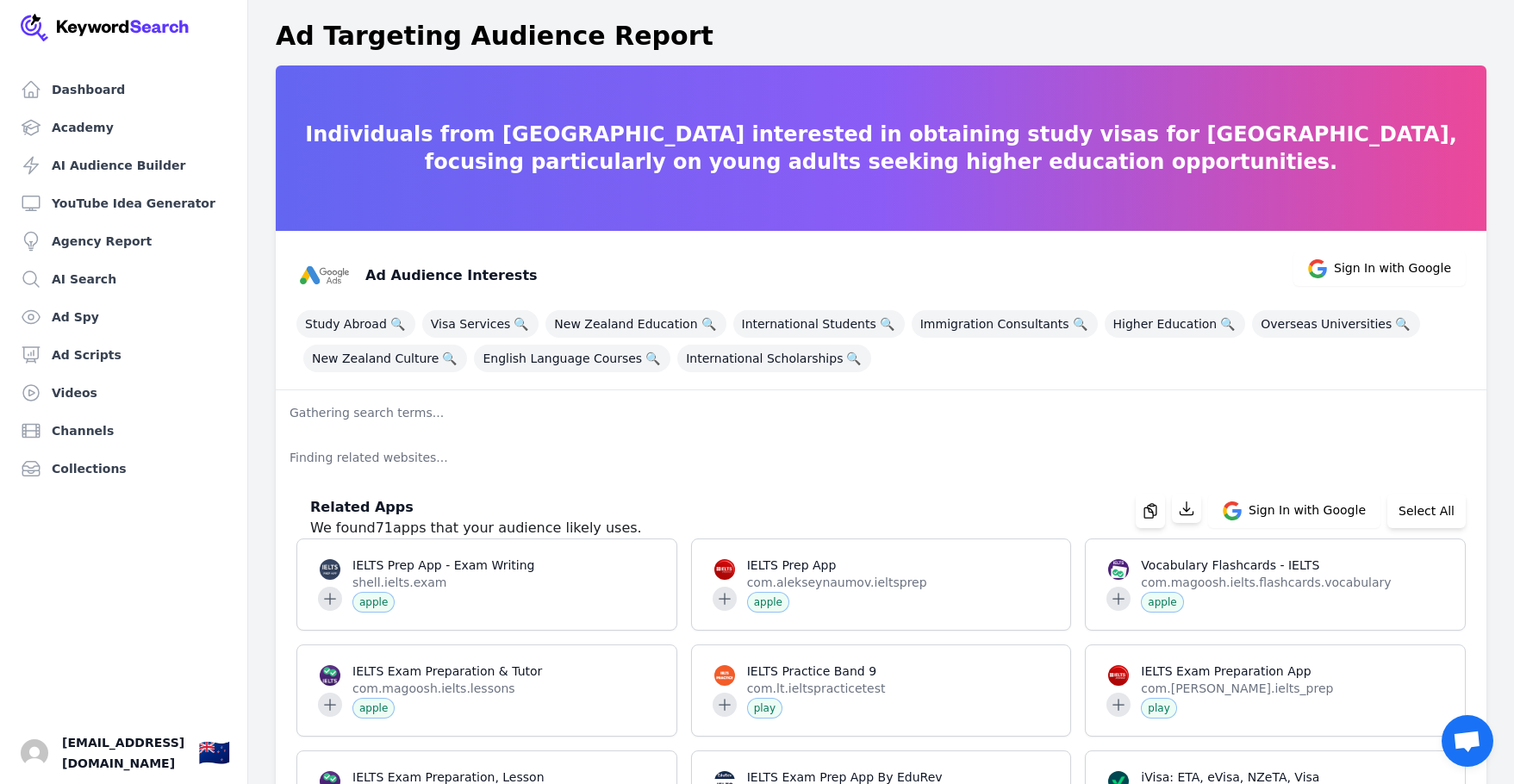
click at [1468, 740] on span "Open chat" at bounding box center [1467, 742] width 28 height 24
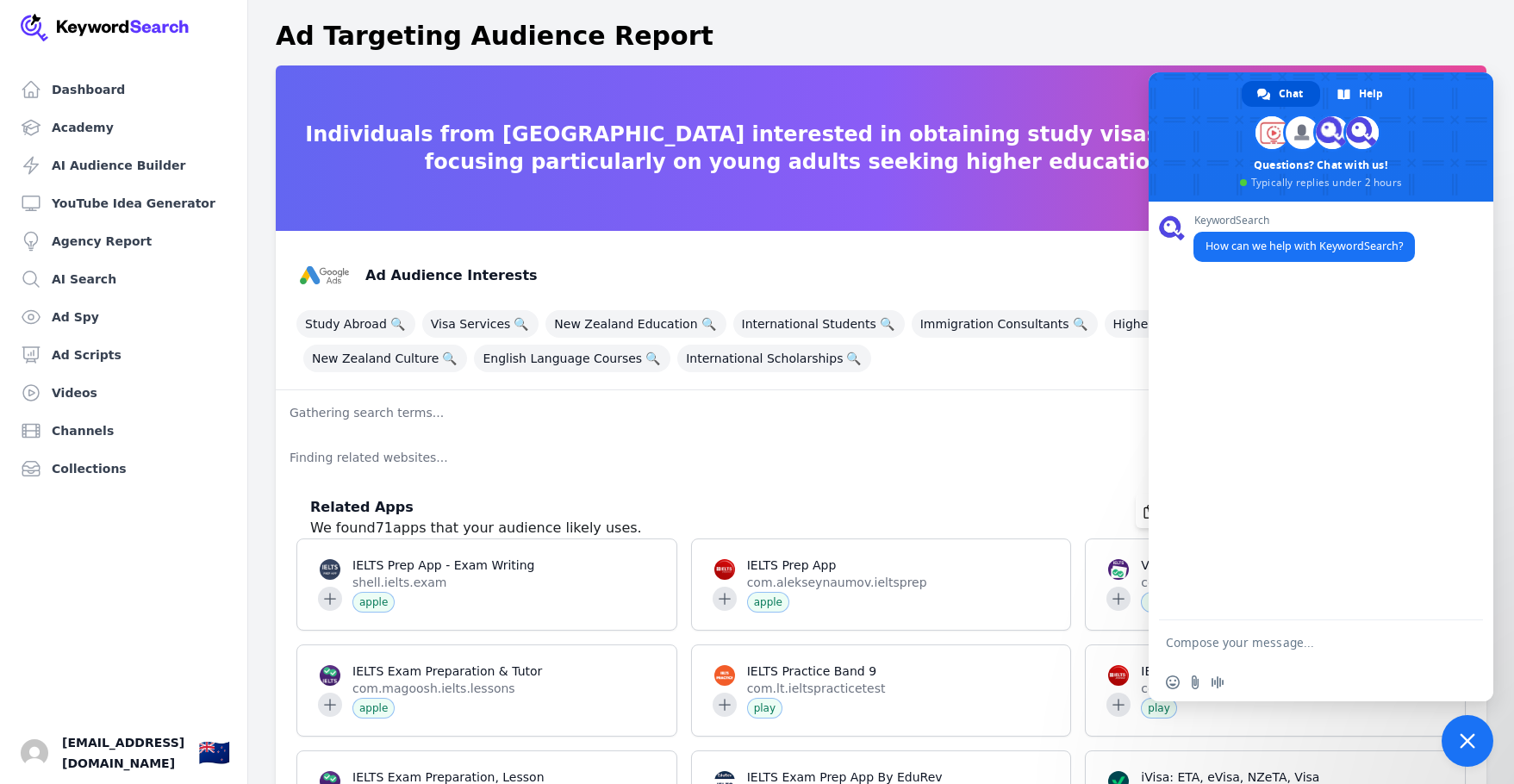
click at [1274, 640] on textarea "Compose your message..." at bounding box center [1302, 643] width 273 height 16
type textarea "Hi"
type textarea "Is any"
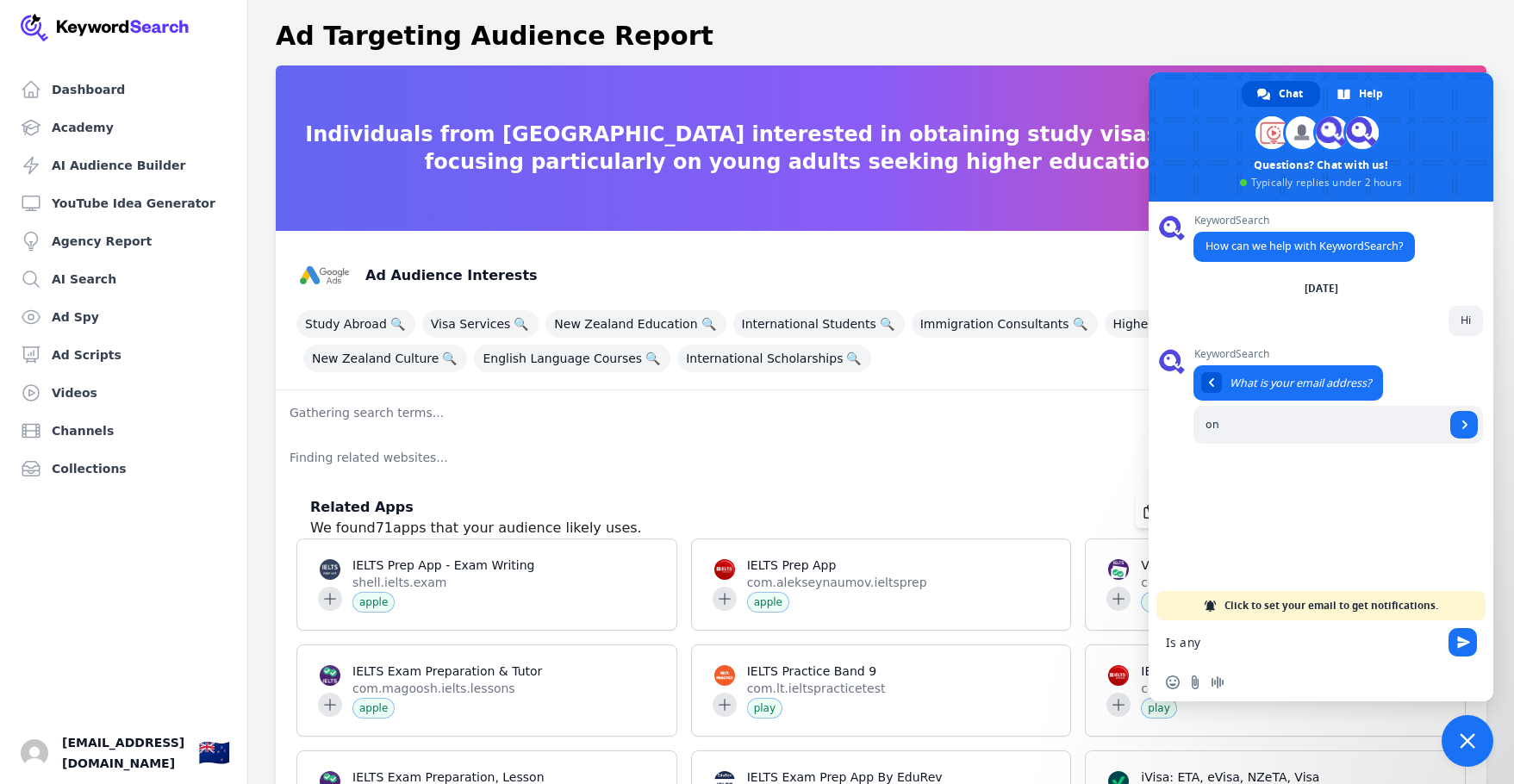
type input "o"
type input "[EMAIL_ADDRESS][DOMAIN_NAME]"
click at [1475, 417] on span "Send" at bounding box center [1464, 424] width 28 height 28
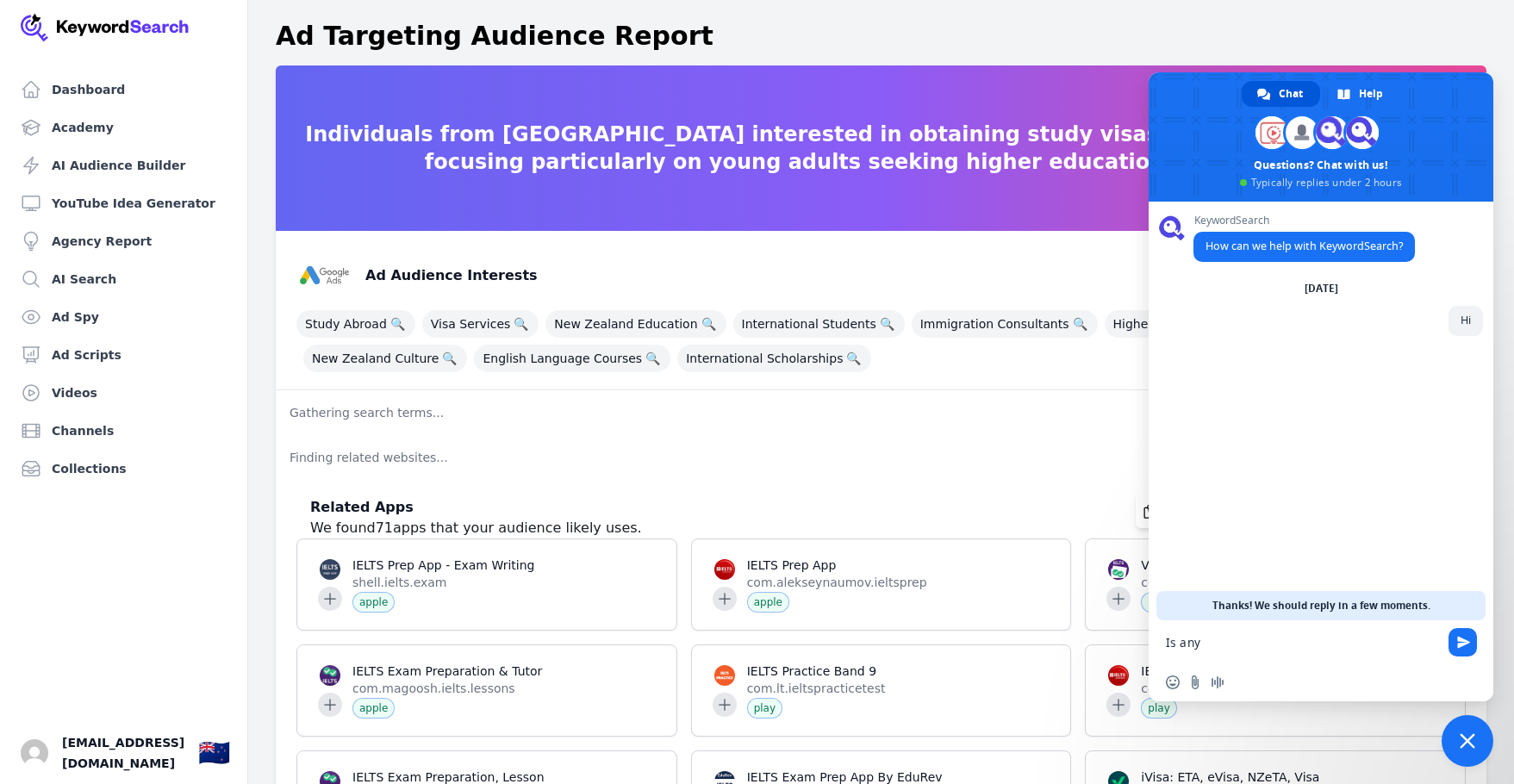
click at [1219, 646] on textarea "Is any" at bounding box center [1302, 643] width 273 height 16
type textarea "I"
type textarea "Is anyone working [DATE]?"
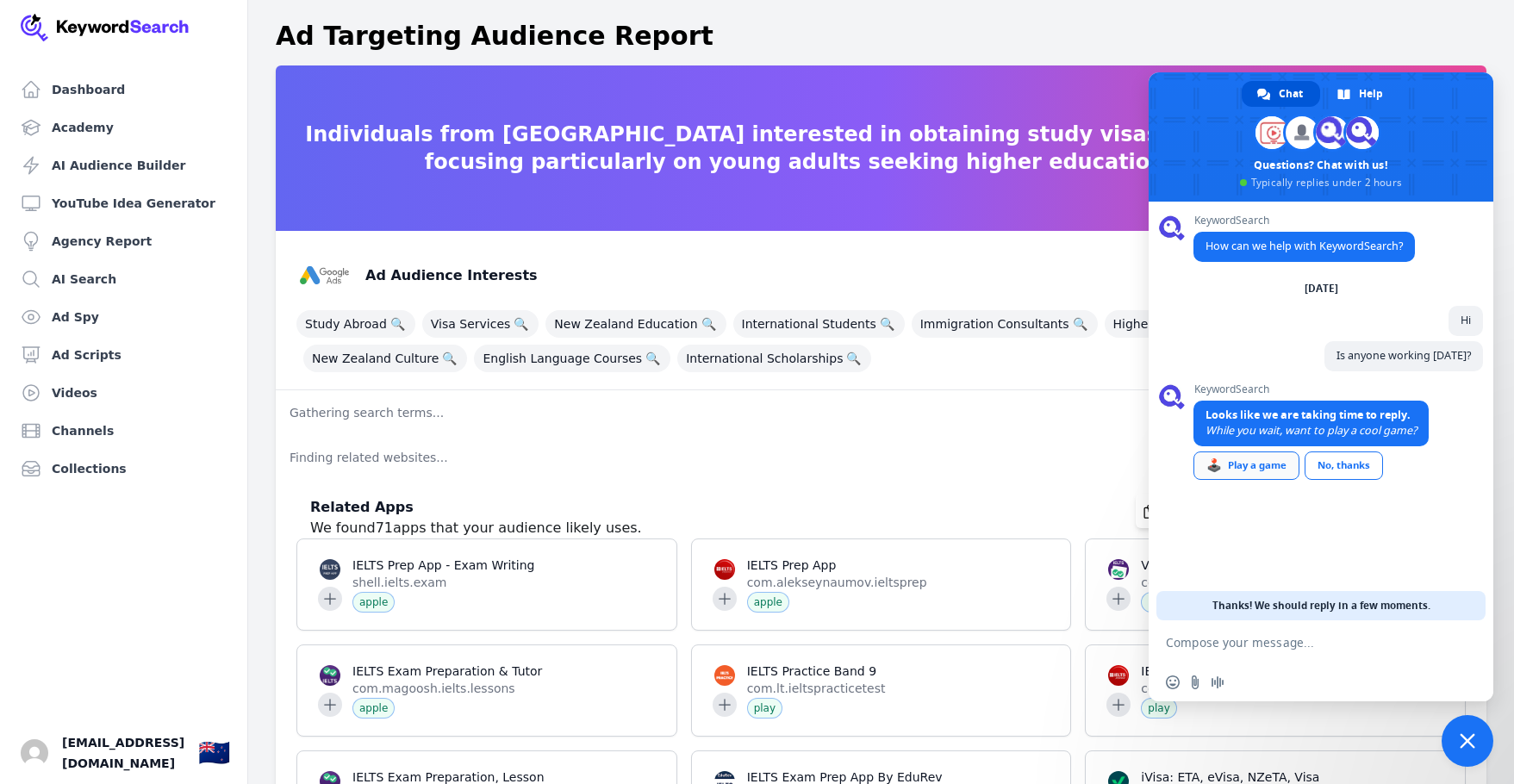
click at [1273, 463] on div "🕹️ Play a game" at bounding box center [1246, 465] width 106 height 28
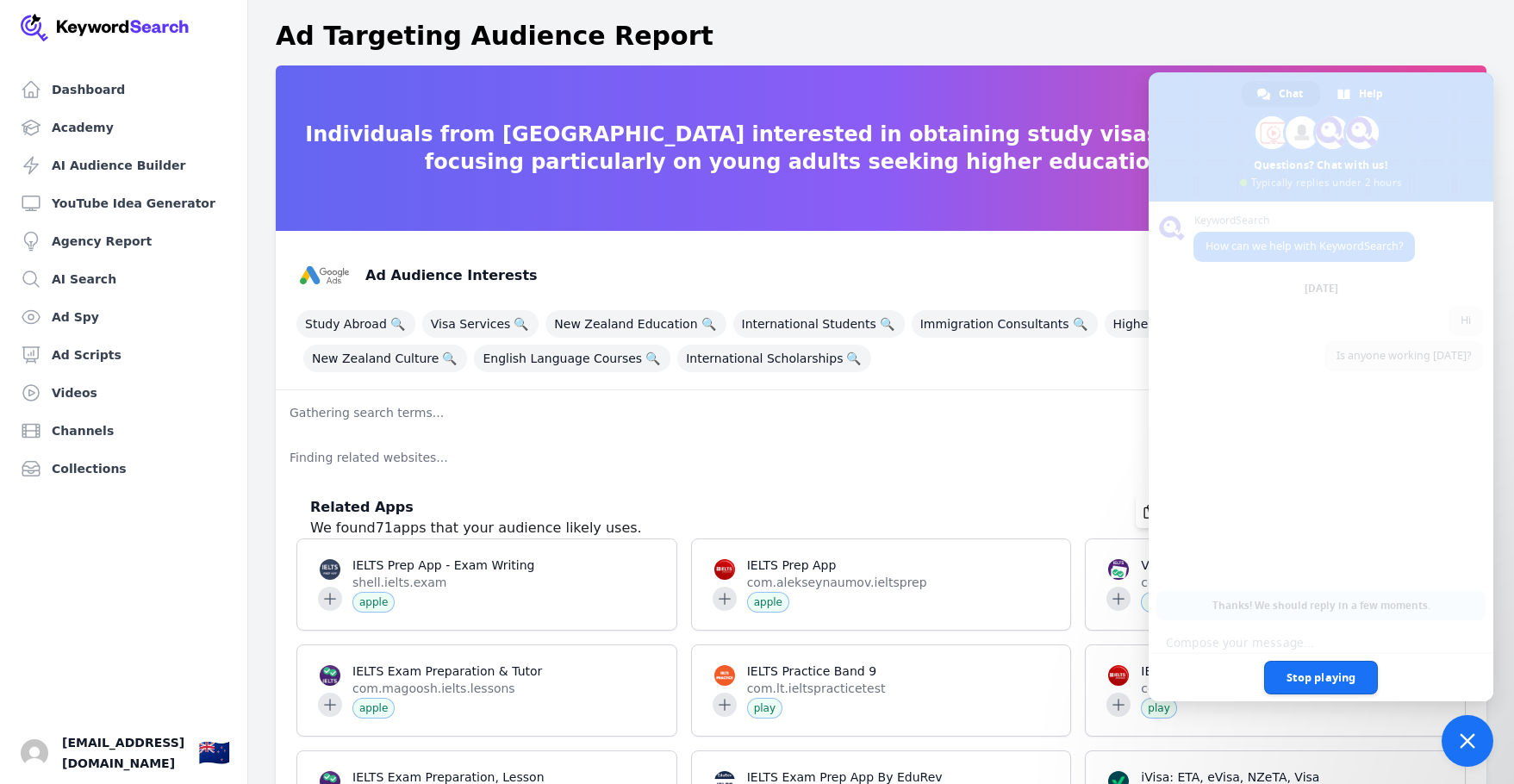
click at [1319, 674] on span "Stop playing" at bounding box center [1321, 677] width 115 height 34
